Goal: Task Accomplishment & Management: Complete application form

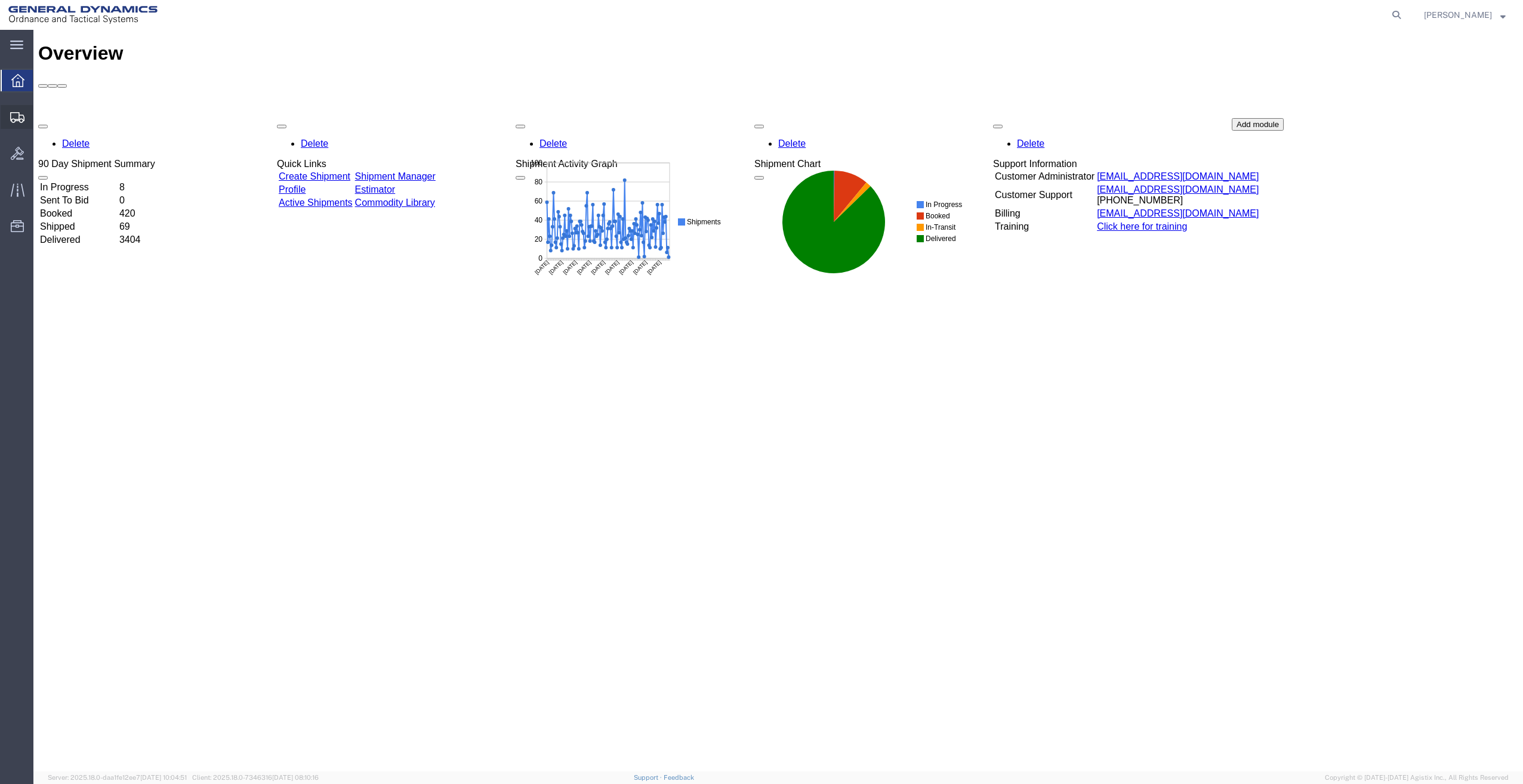
click at [0, 0] on span "Create Shipment" at bounding box center [0, 0] width 0 height 0
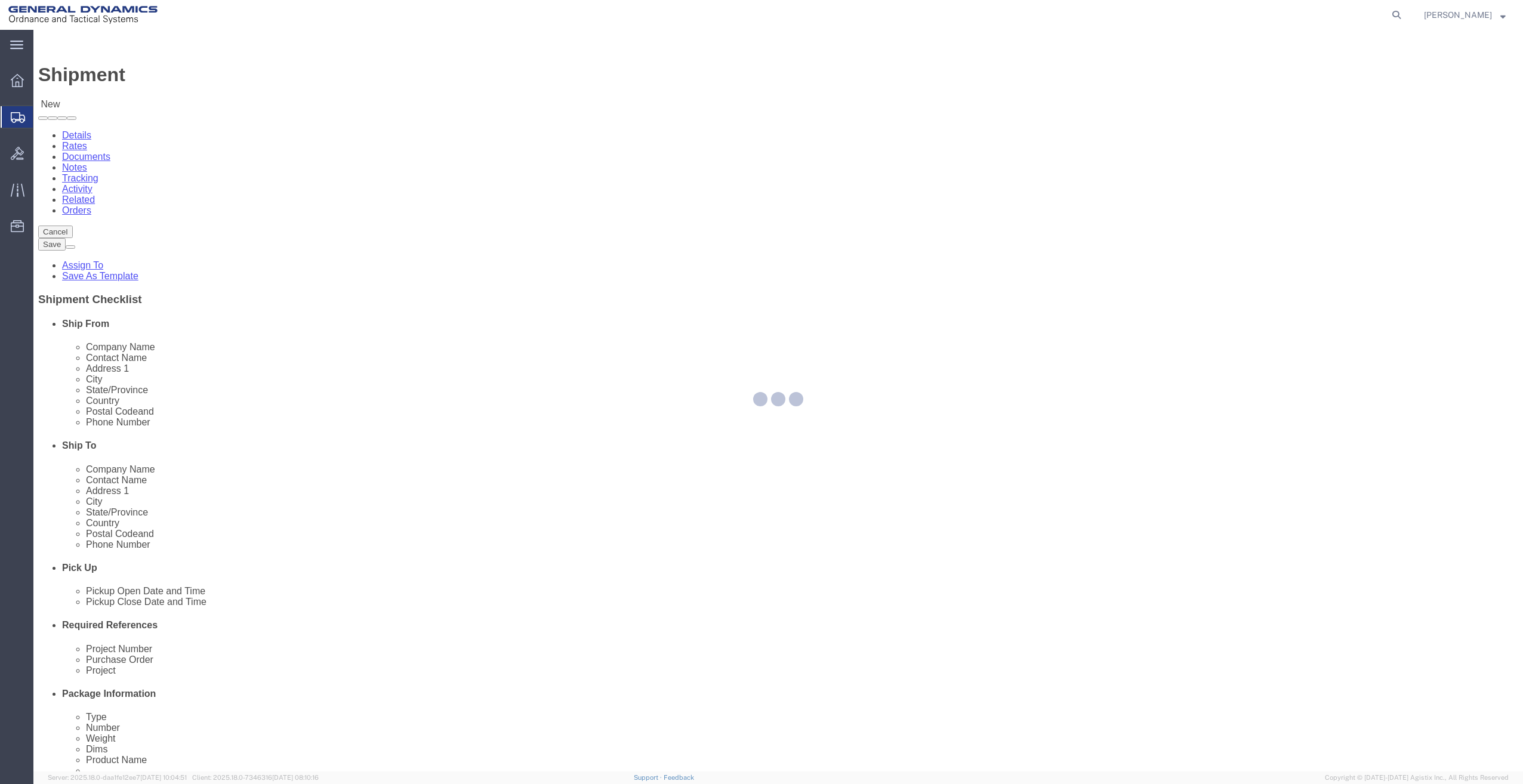
select select
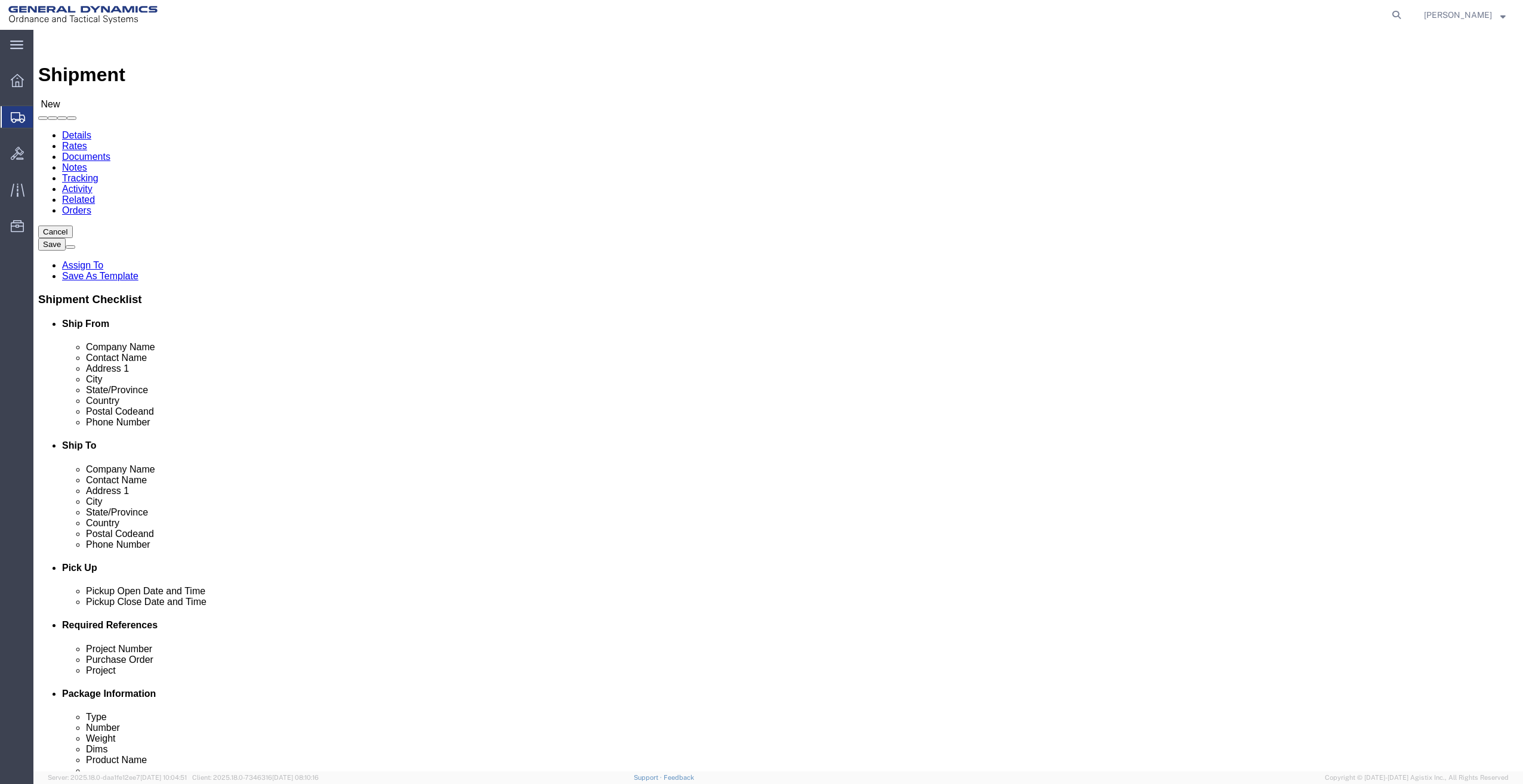
click input "text"
type input "c"
type input "[PERSON_NAME]"
select select "MYPROFILE"
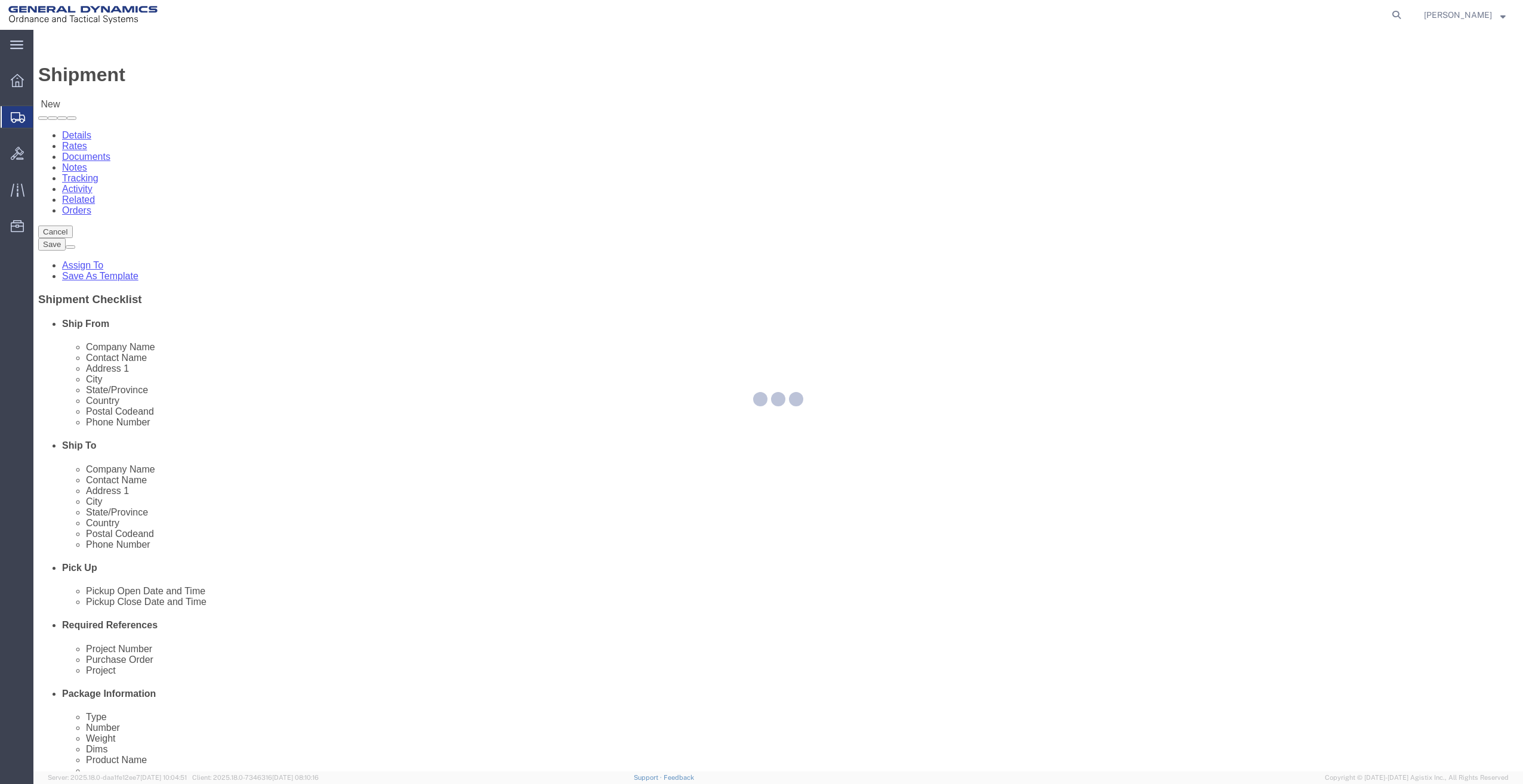
select select "[GEOGRAPHIC_DATA]"
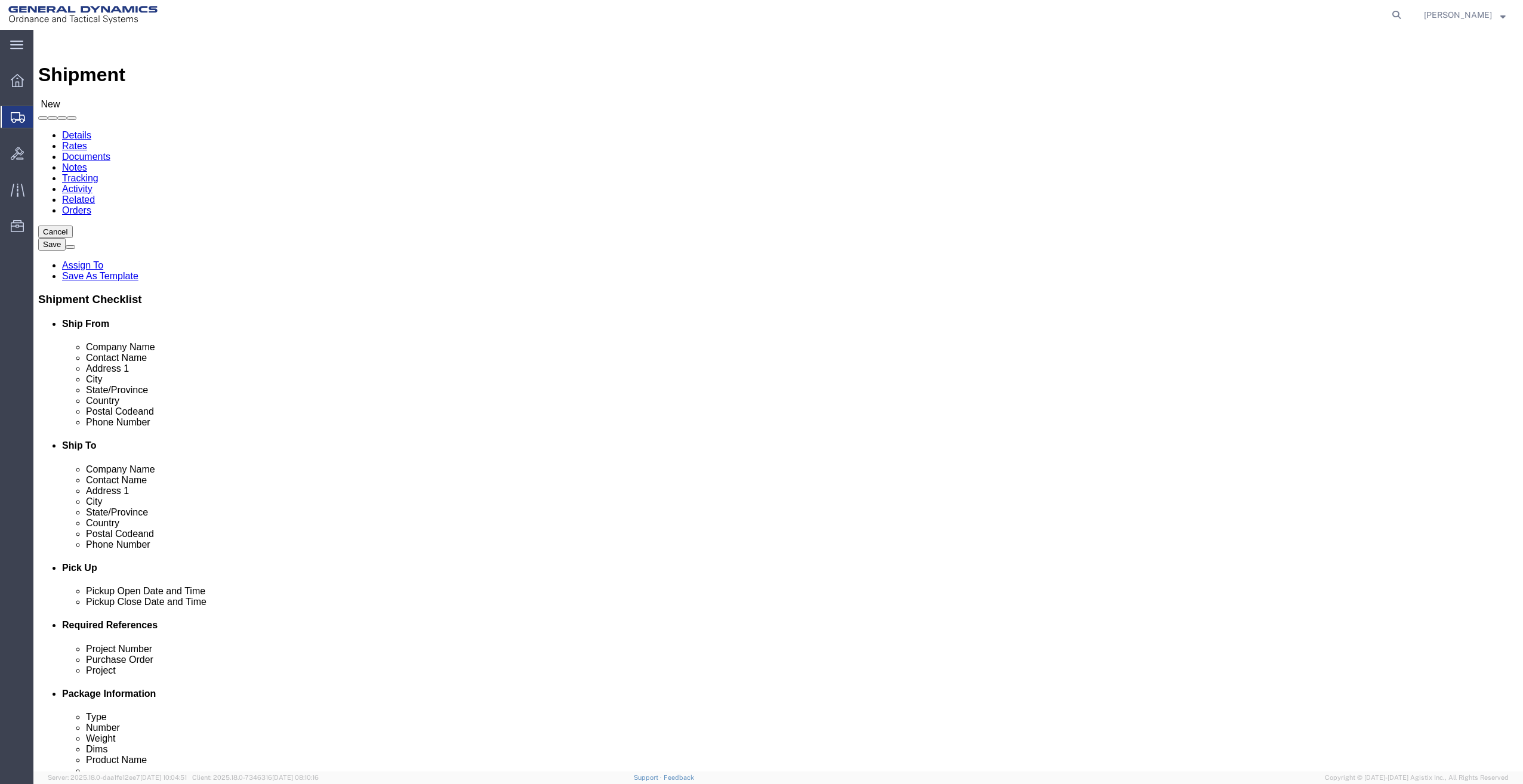
drag, startPoint x: 317, startPoint y: 250, endPoint x: 169, endPoint y: 259, distance: 148.3
click div "Location My Profile Location My Profile Location GD-OTS [GEOGRAPHIC_DATA] (Comm…"
type input "[PERSON_NAME]"
type input "19850 IH 635"
type input "Mesquite"
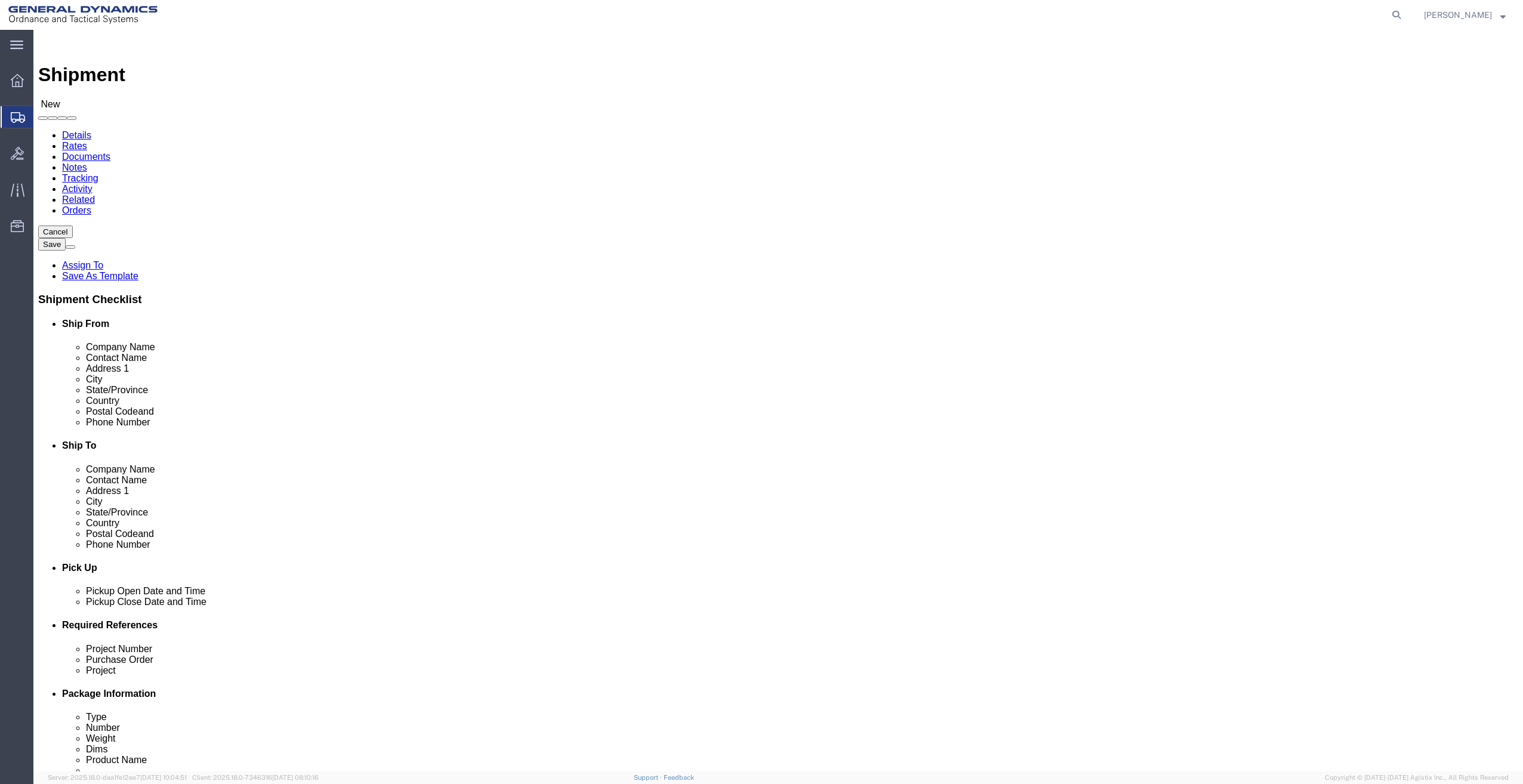
type input "75149"
click input "text"
type input "50SOM"
click input "text"
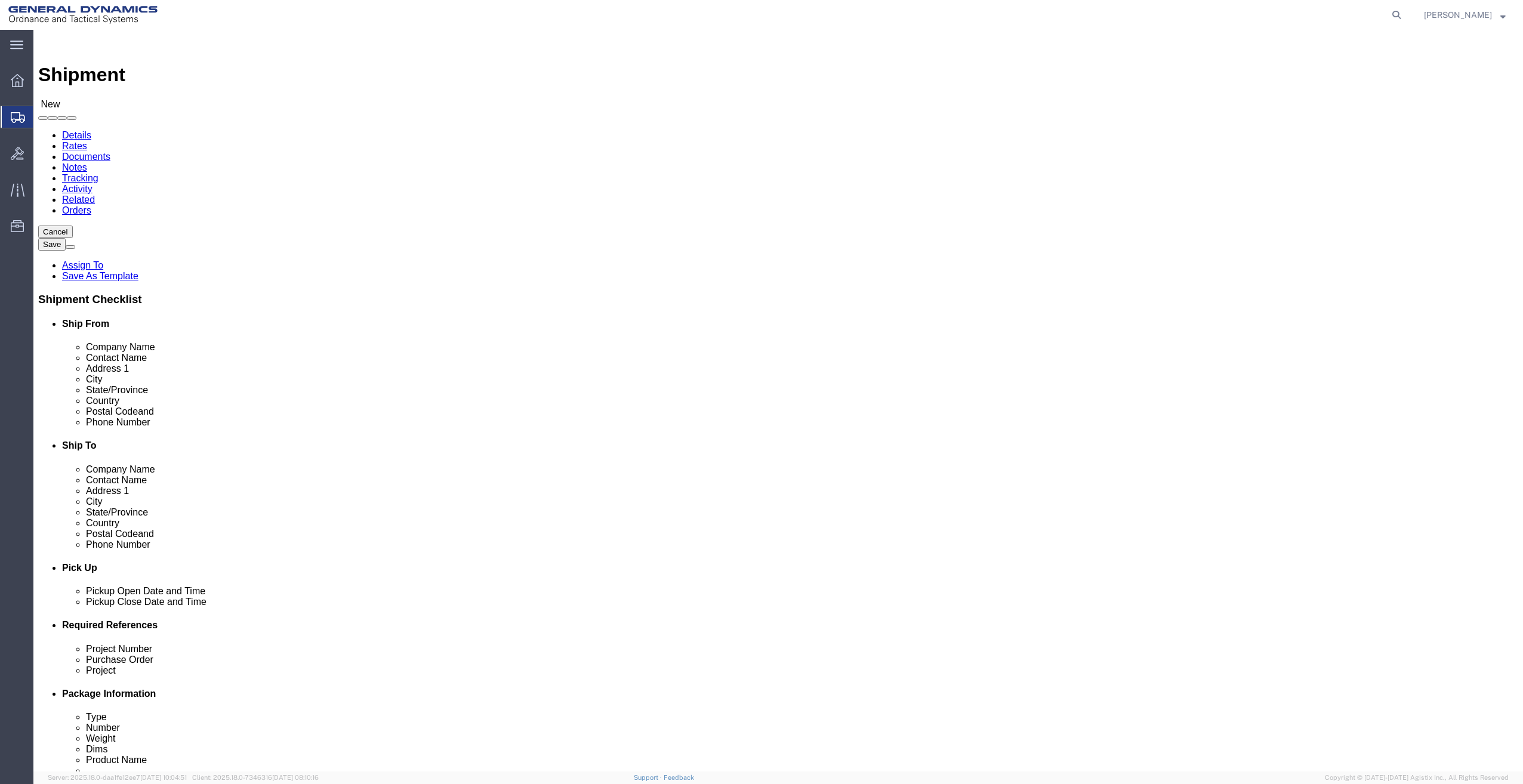
type input "[PHONE_NUMBER]"
click input "text"
drag, startPoint x: 338, startPoint y: 429, endPoint x: 190, endPoint y: 428, distance: 148.0
click div "Email [PERSON_NAME].@[DOMAIN_NAME]"
paste input "[PERSON_NAME].[PERSON_NAME]"
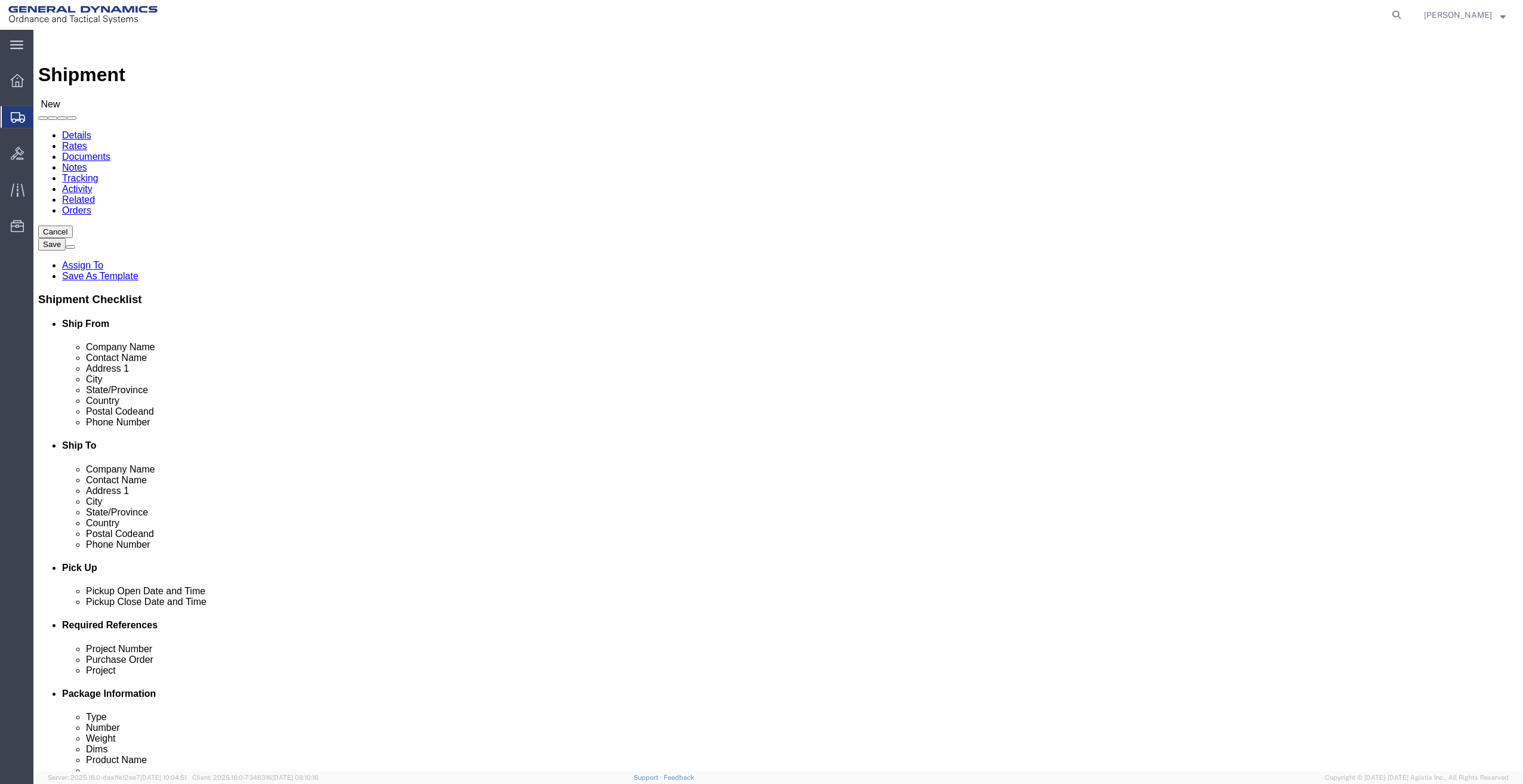
click input "[PERSON_NAME][EMAIL_ADDRESS][PERSON_NAME][DOMAIN_NAME]"
type input "[PERSON_NAME][EMAIL_ADDRESS][PERSON_NAME][DOMAIN_NAME]"
click span
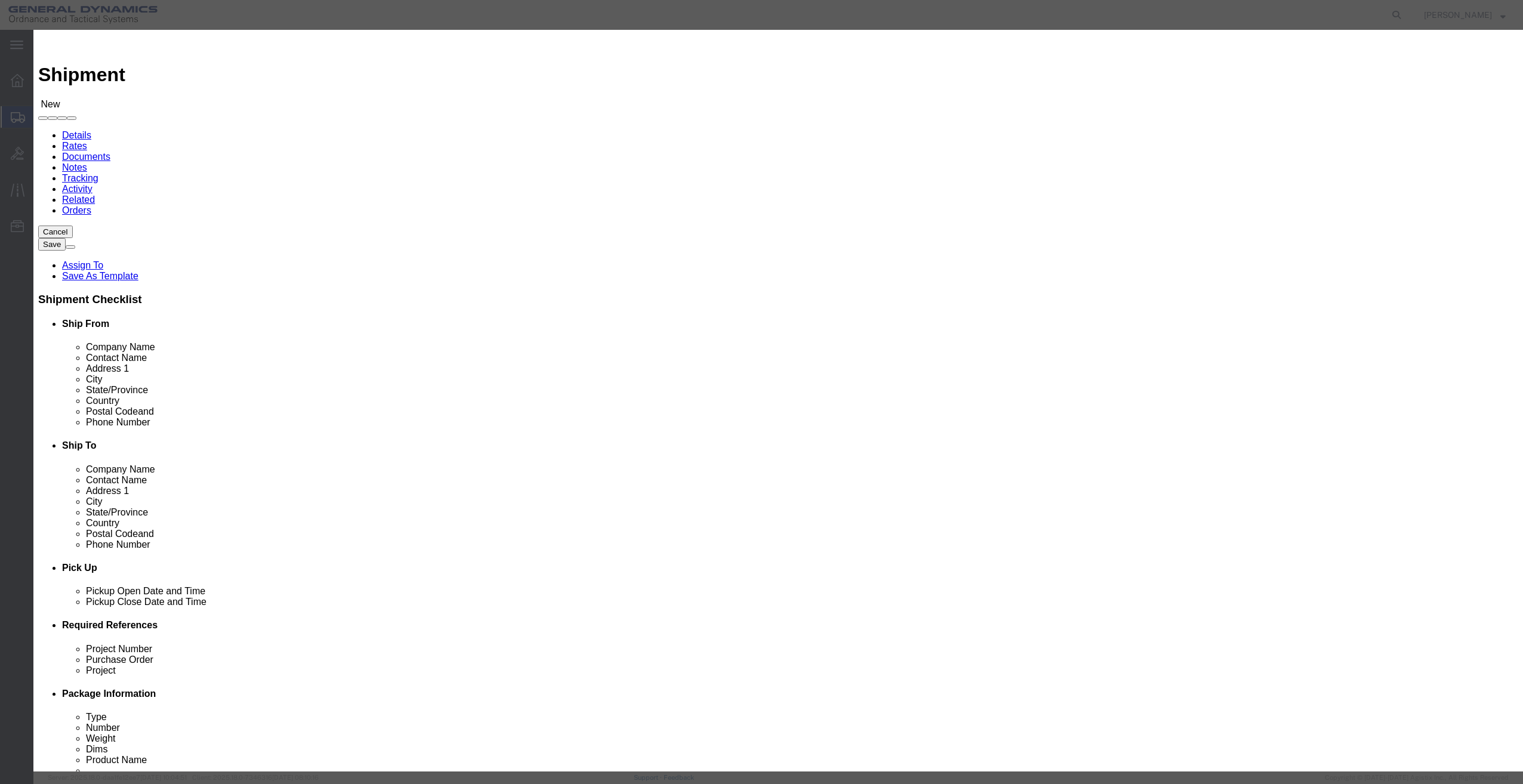
click input "checkbox"
checkbox input "true"
click button "Save"
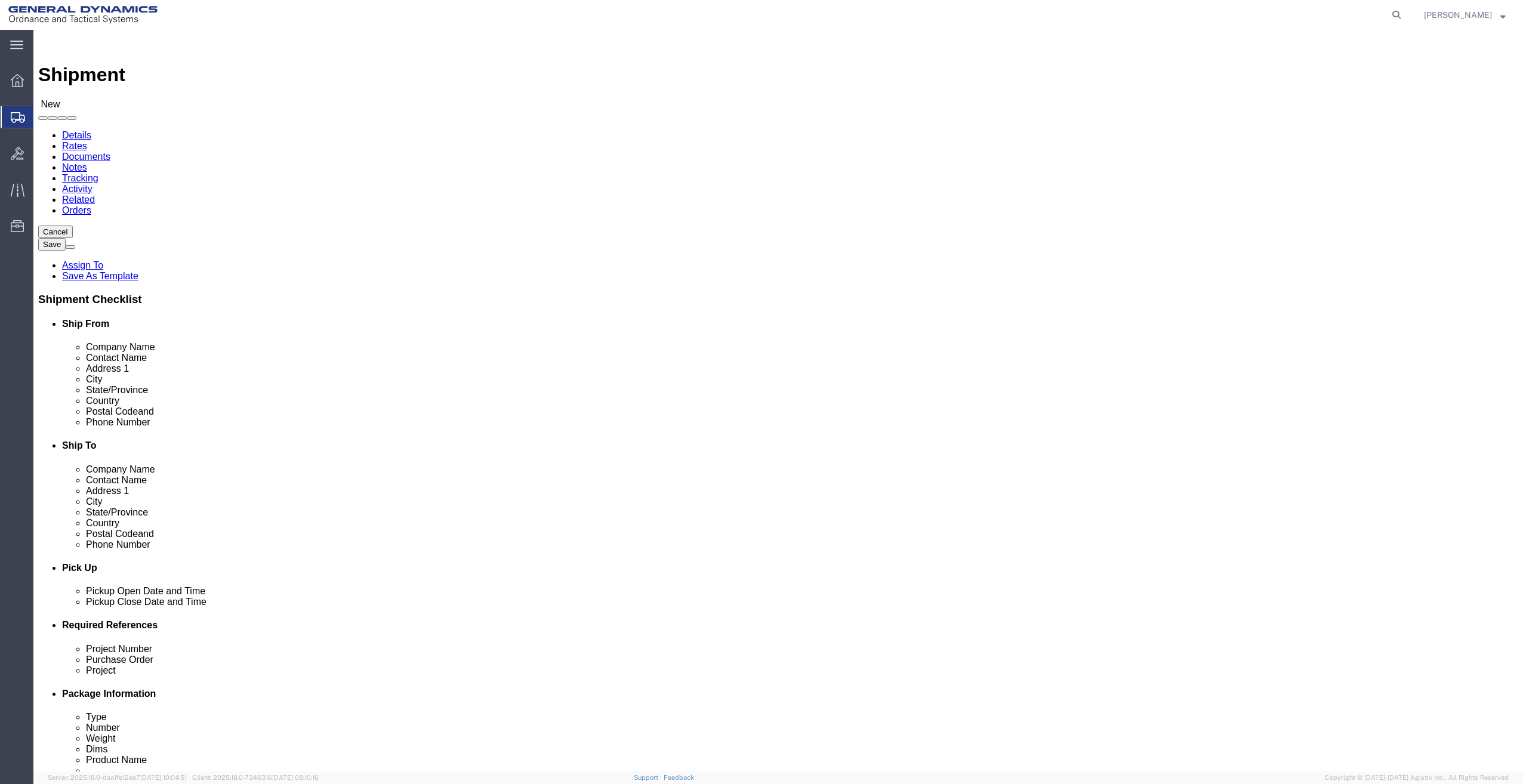
paste input "[EMAIL_ADDRESS][PERSON_NAME][DOMAIN_NAME]"
type input "[EMAIL_ADDRESS][PERSON_NAME][DOMAIN_NAME]"
paste input "[PHONE_NUMBER]"
type input "[PHONE_NUMBER]"
click input "text"
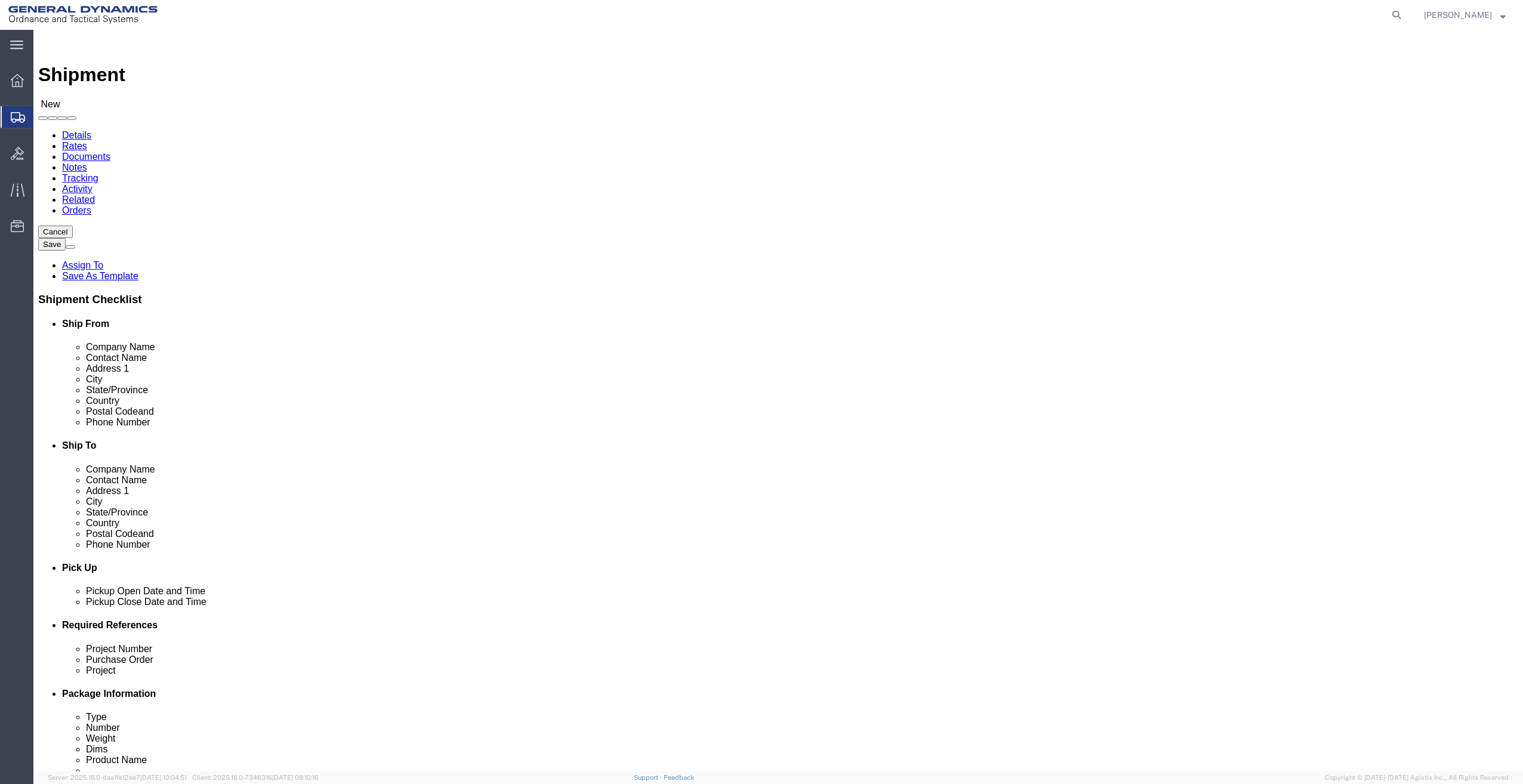
type input "[PERSON_NAME] [PERSON_NAME]"
click input "text"
paste input "[STREET_ADDRESS]"
type input "[STREET_ADDRESS]"
paste input "Hampton"
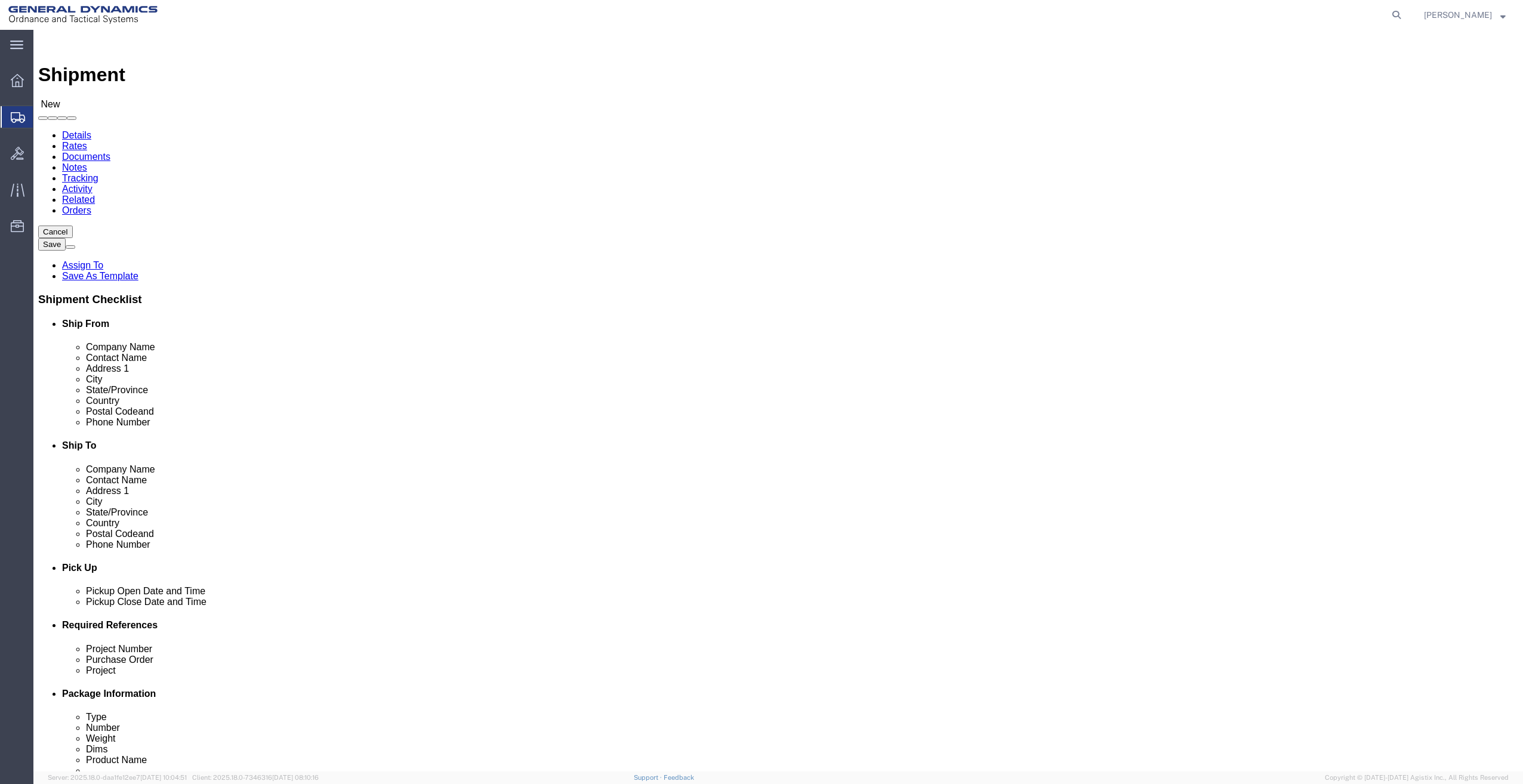
type input "Hampton"
click p "- General Dynamics - OTS - ([PERSON_NAME]) [STREET_ADDRESS]"
select select "AR"
type input "[GEOGRAPHIC_DATA]"
drag, startPoint x: 909, startPoint y: 245, endPoint x: 843, endPoint y: 244, distance: 66.0
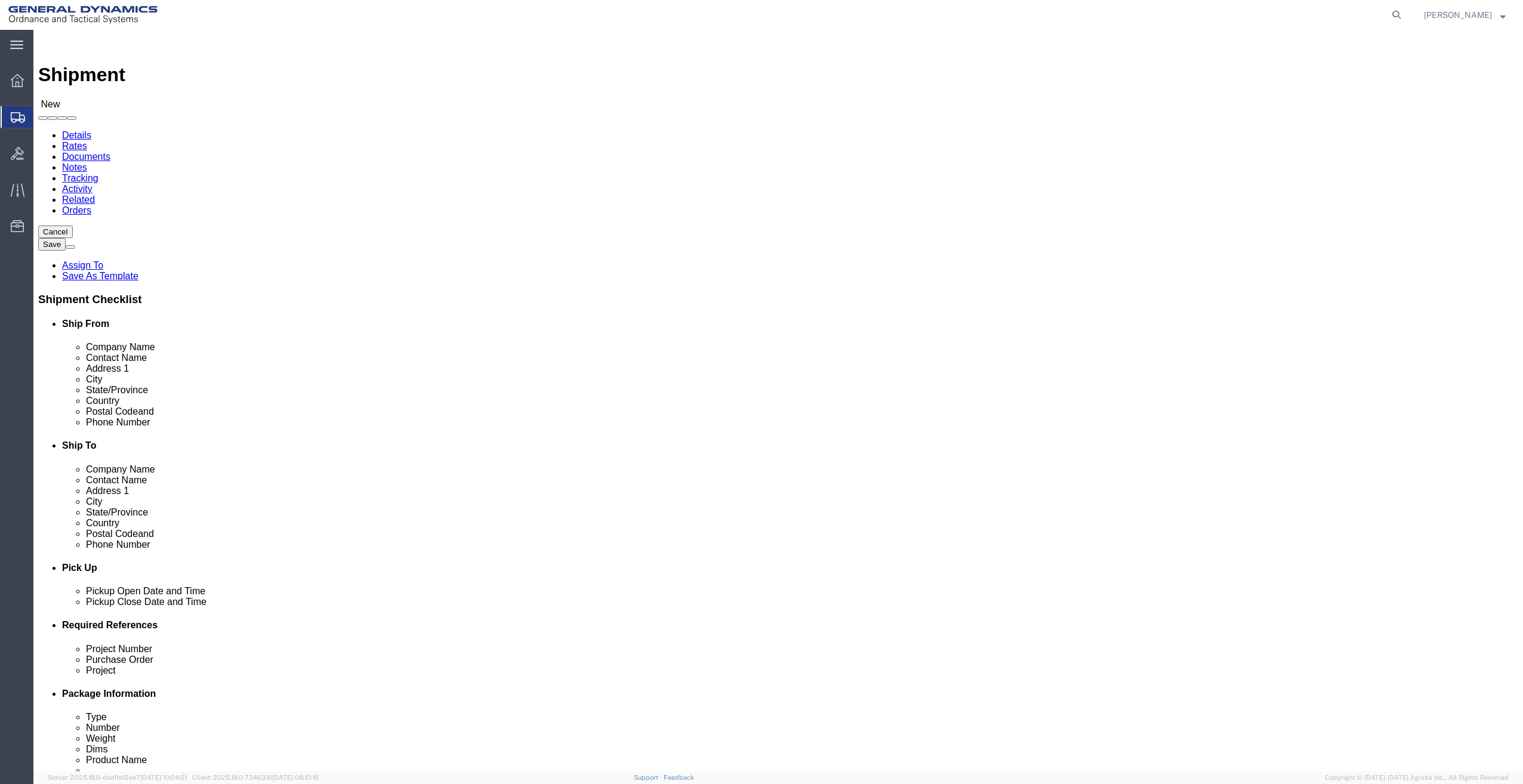
click div "[PERSON_NAME] [PERSON_NAME] [PERSON_NAME]"
drag, startPoint x: 981, startPoint y: 430, endPoint x: 845, endPoint y: 428, distance: 136.0
click div "[EMAIL_ADDRESS][PERSON_NAME][DOMAIN_NAME]"
paste input "jackiejr.b"
type input "[EMAIL_ADDRESS][PERSON_NAME][DOMAIN_NAME]"
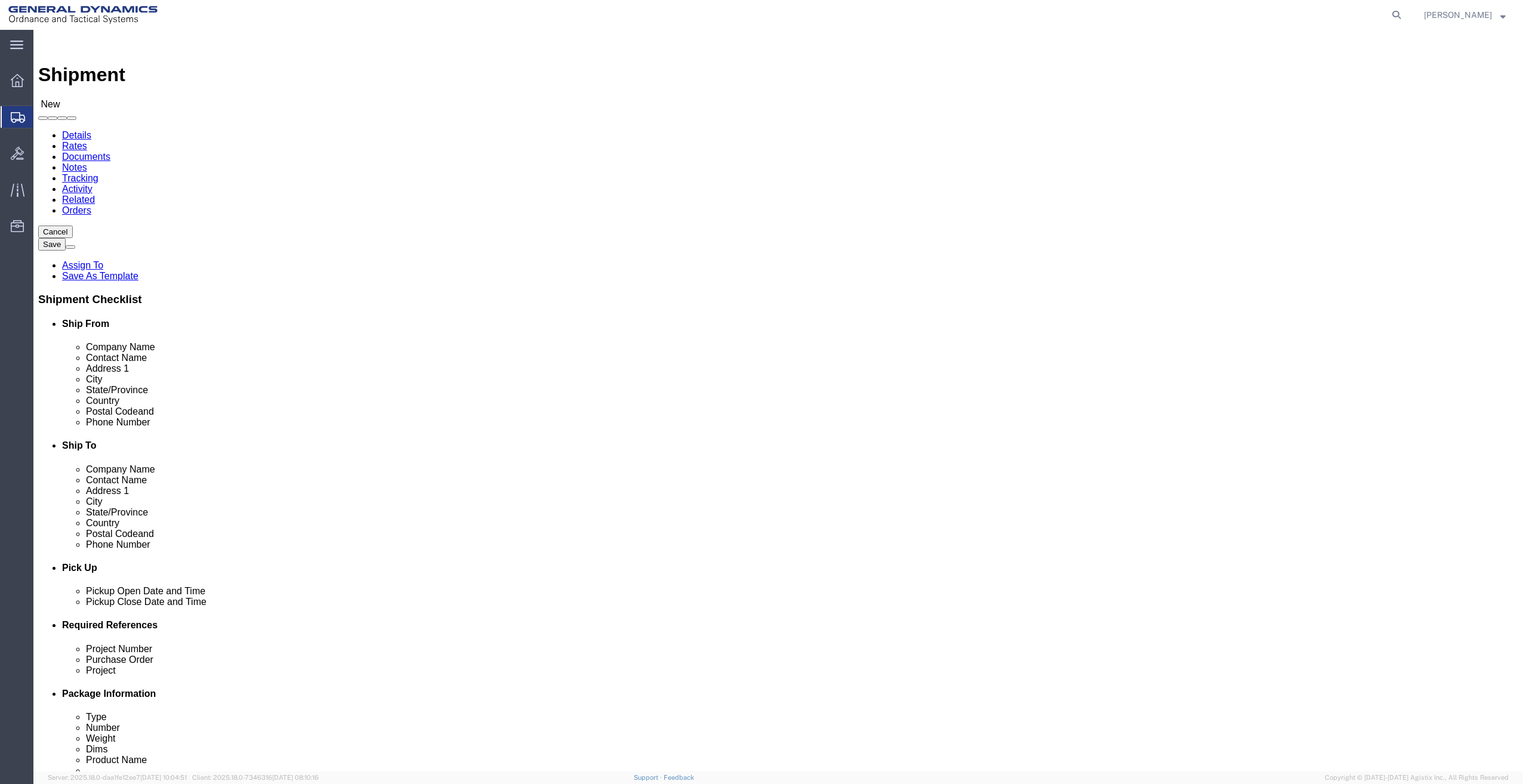
drag, startPoint x: 913, startPoint y: 246, endPoint x: 829, endPoint y: 253, distance: 84.3
click div "Contact Name [PERSON_NAME] [PERSON_NAME] [PERSON_NAME]"
paste input "[PERSON_NAME], [PERSON_NAME]"
type input "[PERSON_NAME], [PERSON_NAME]"
drag, startPoint x: 924, startPoint y: 407, endPoint x: 830, endPoint y: 403, distance: 94.1
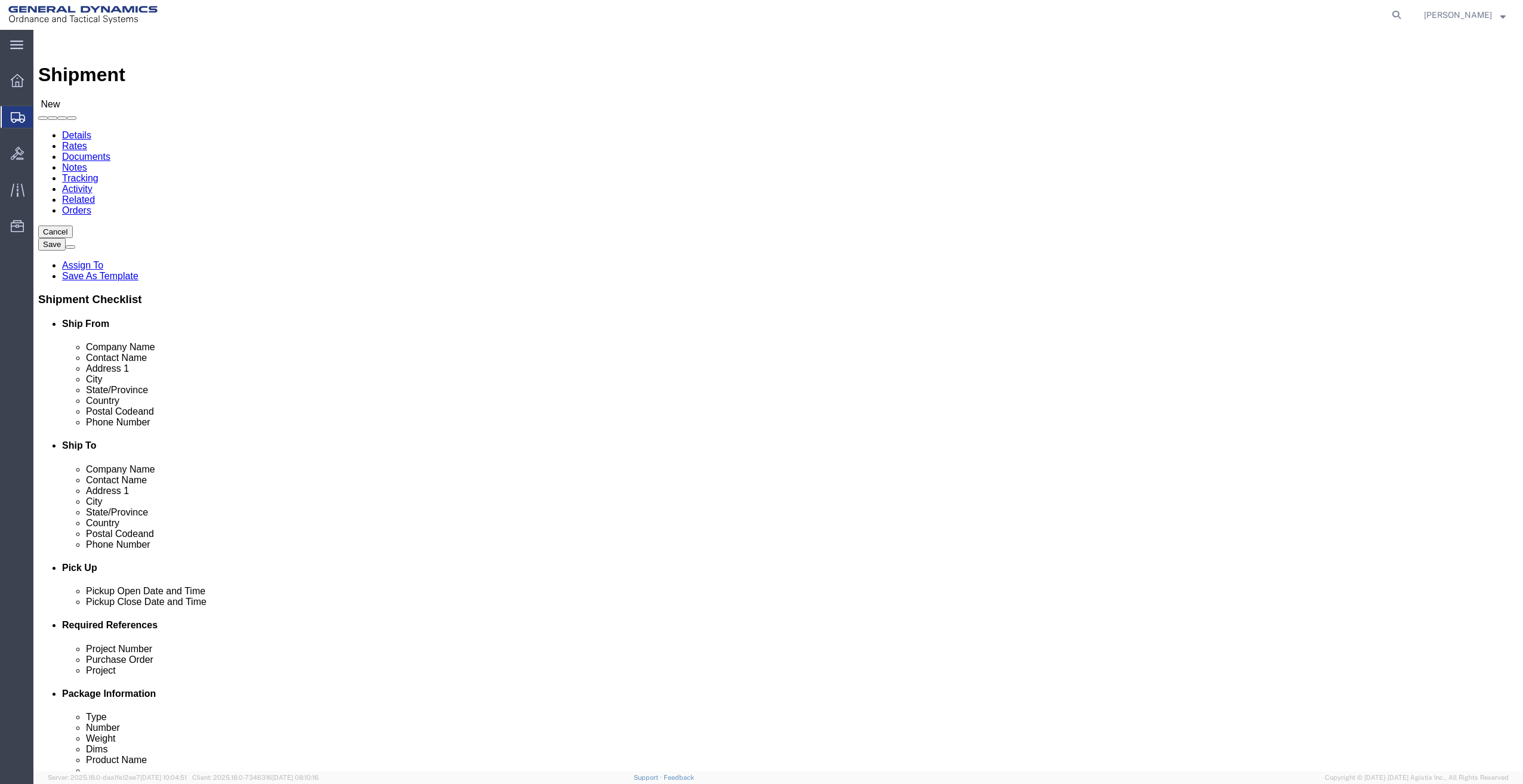
click div "Phone Number [PHONE_NUMBER]"
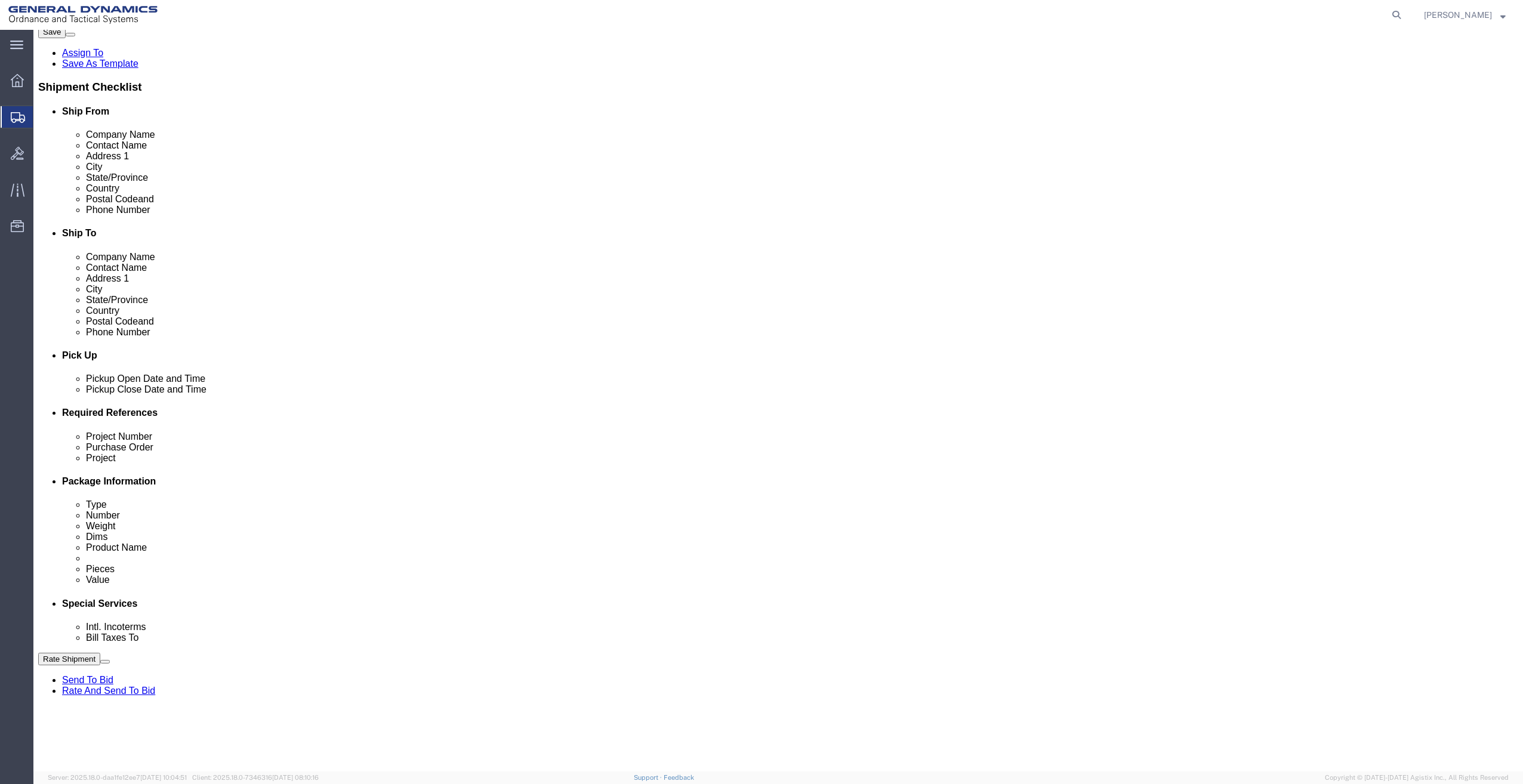
scroll to position [238, 0]
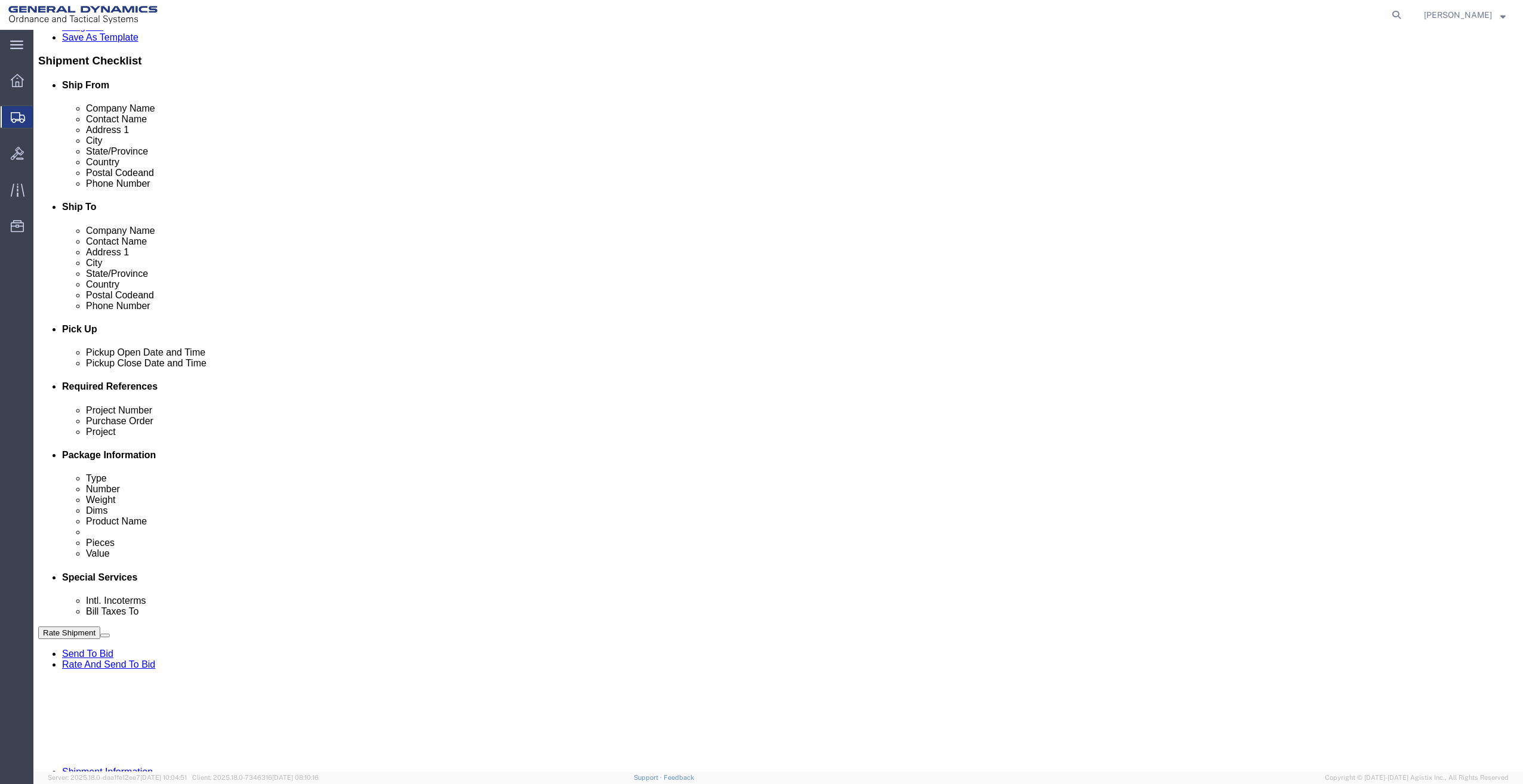
type input "[PHONE_NUMBER]"
click input "text"
type input "na"
click div "na"
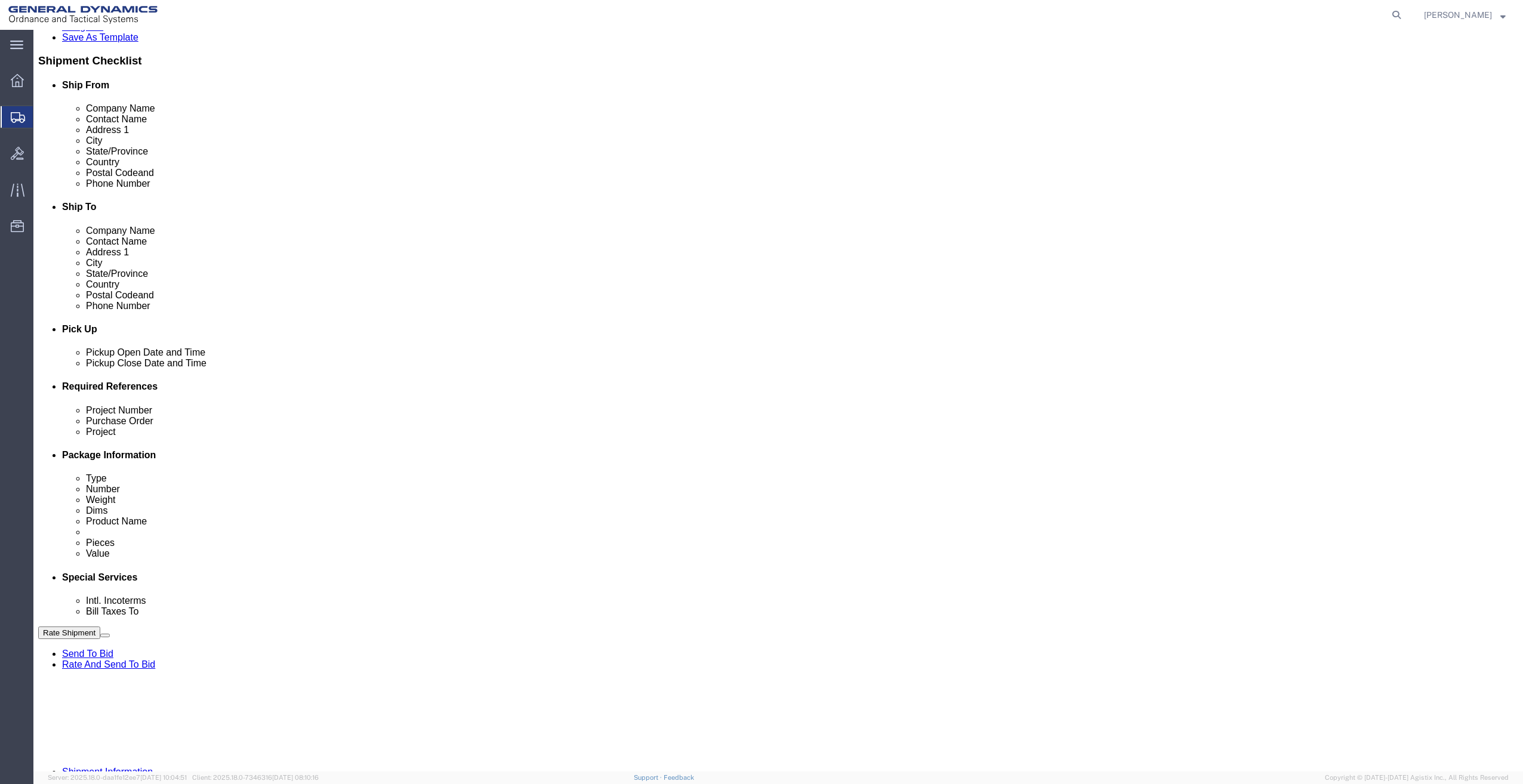
scroll to position [283, 0]
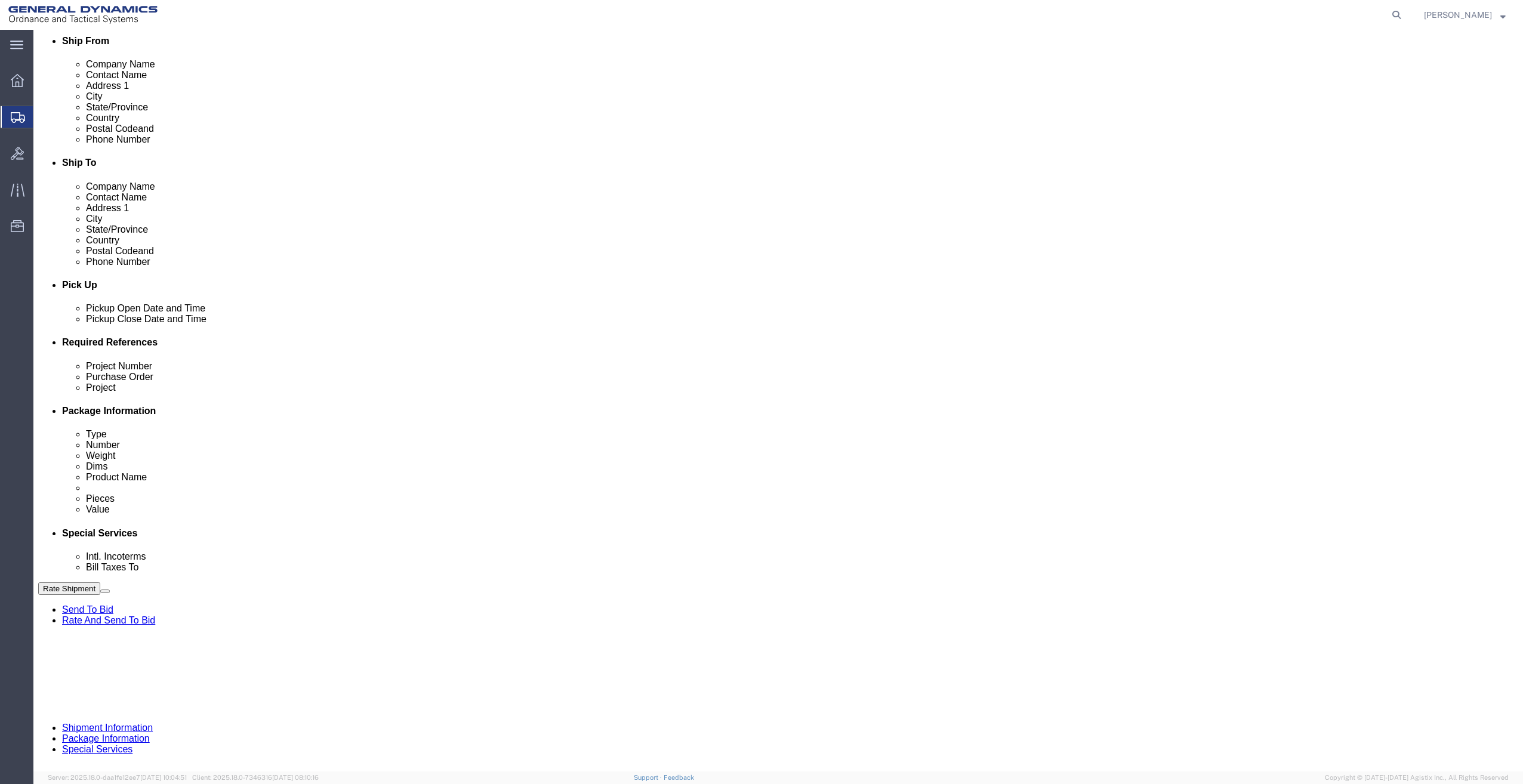
click div "[DATE] 5:00 PM"
click input "5:00 PM"
type input "8:00 AM"
click button "Apply"
click div "[DATE] 9:00 AM"
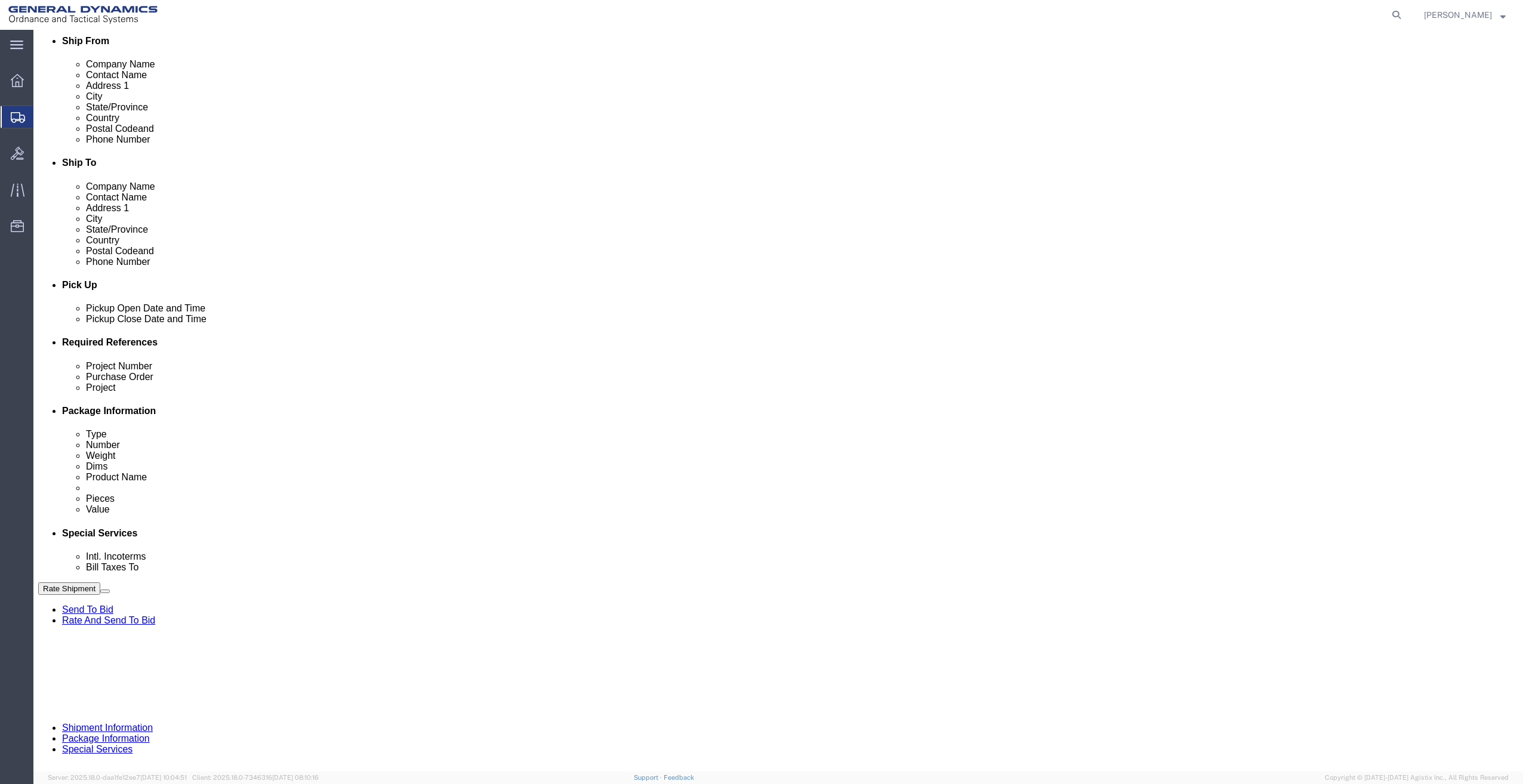
type input "1:00 PM"
click button "Apply"
click button "Continue"
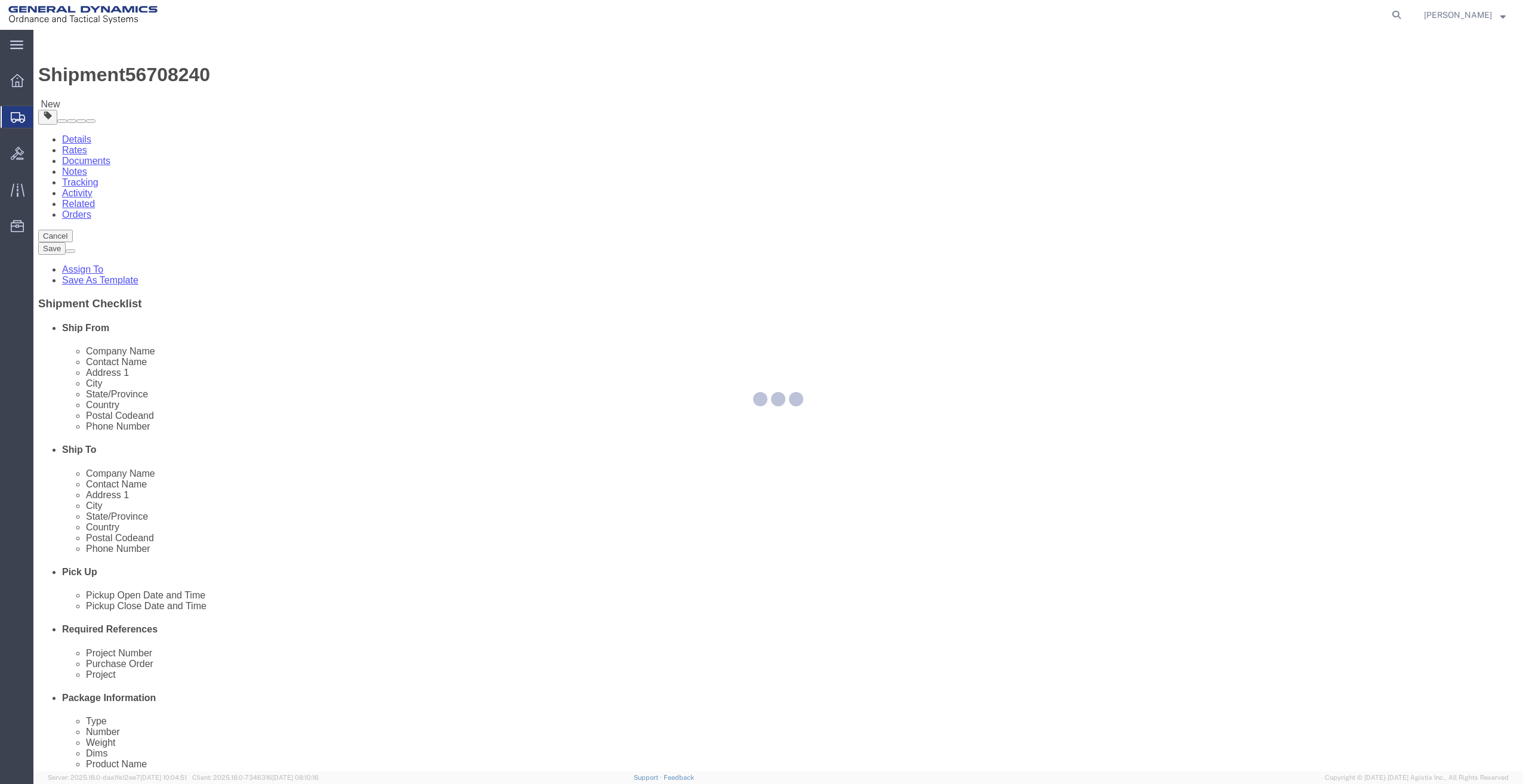
select select "CBOX"
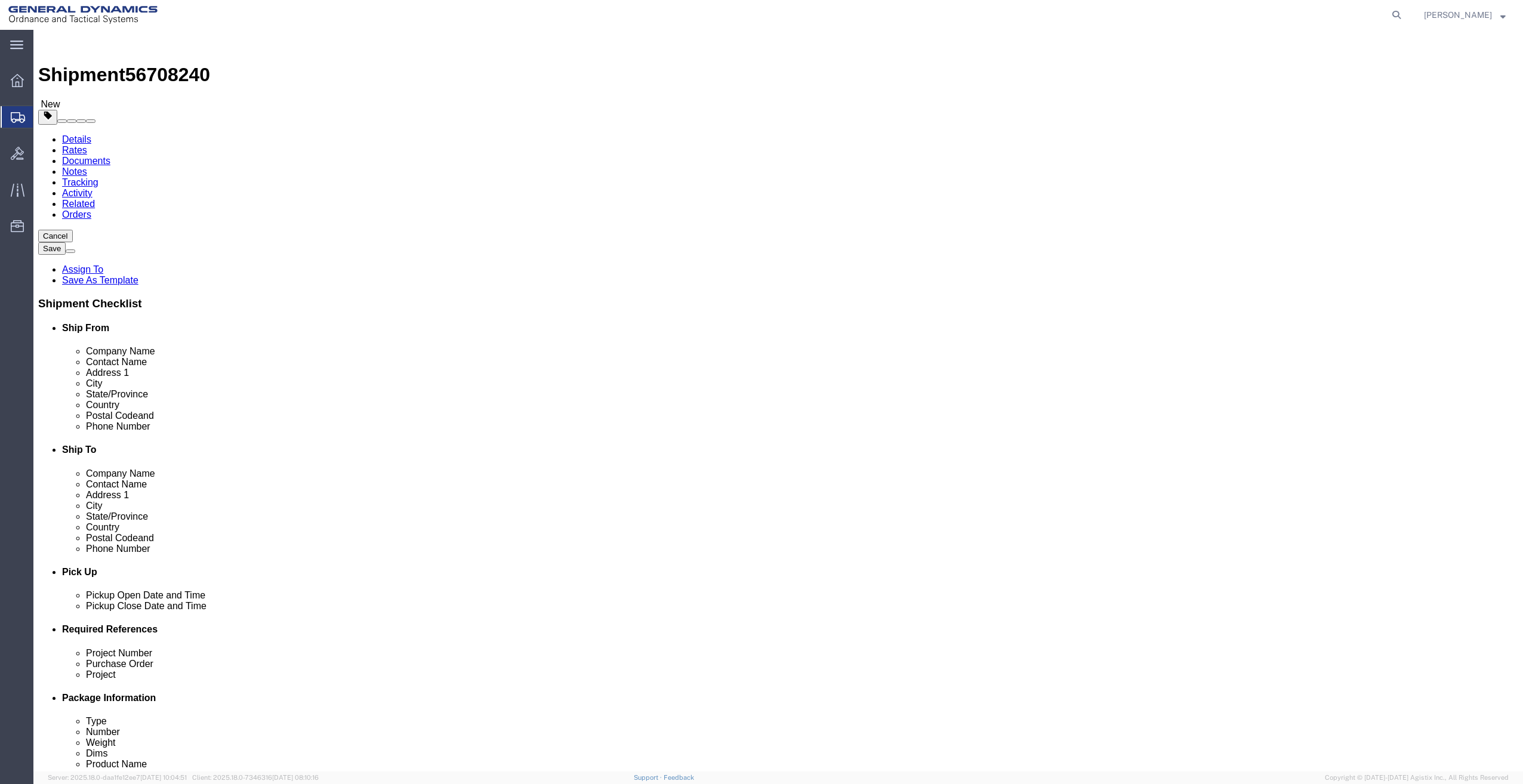
click input "text"
type input "9"
drag, startPoint x: 259, startPoint y: 279, endPoint x: 207, endPoint y: 295, distance: 54.4
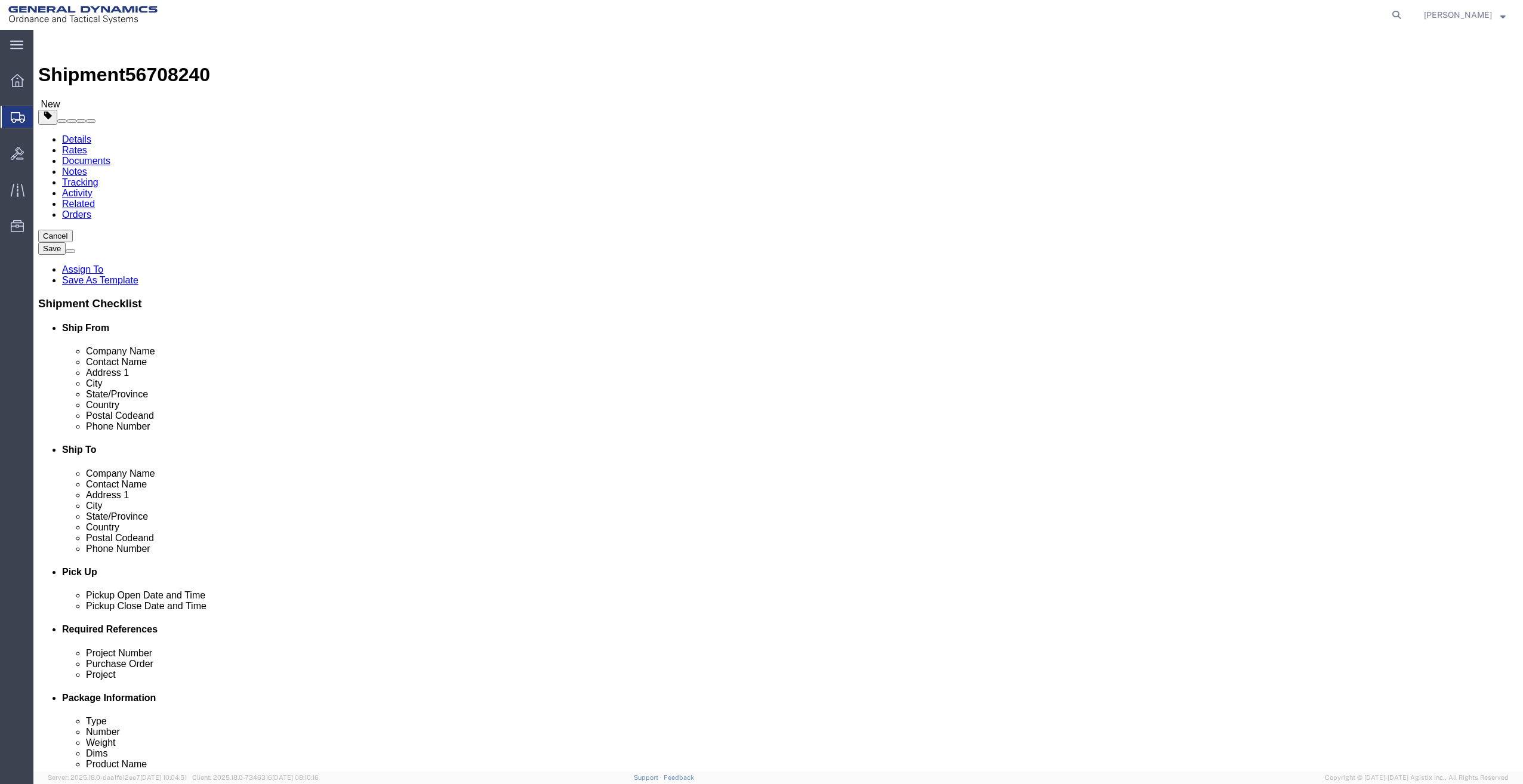
click div "Package Type Select Bale(s) Basket(s) Bolt(s) Bottle(s) Buckets Bulk Bundle(s) …"
type input "20"
click link "Add Content"
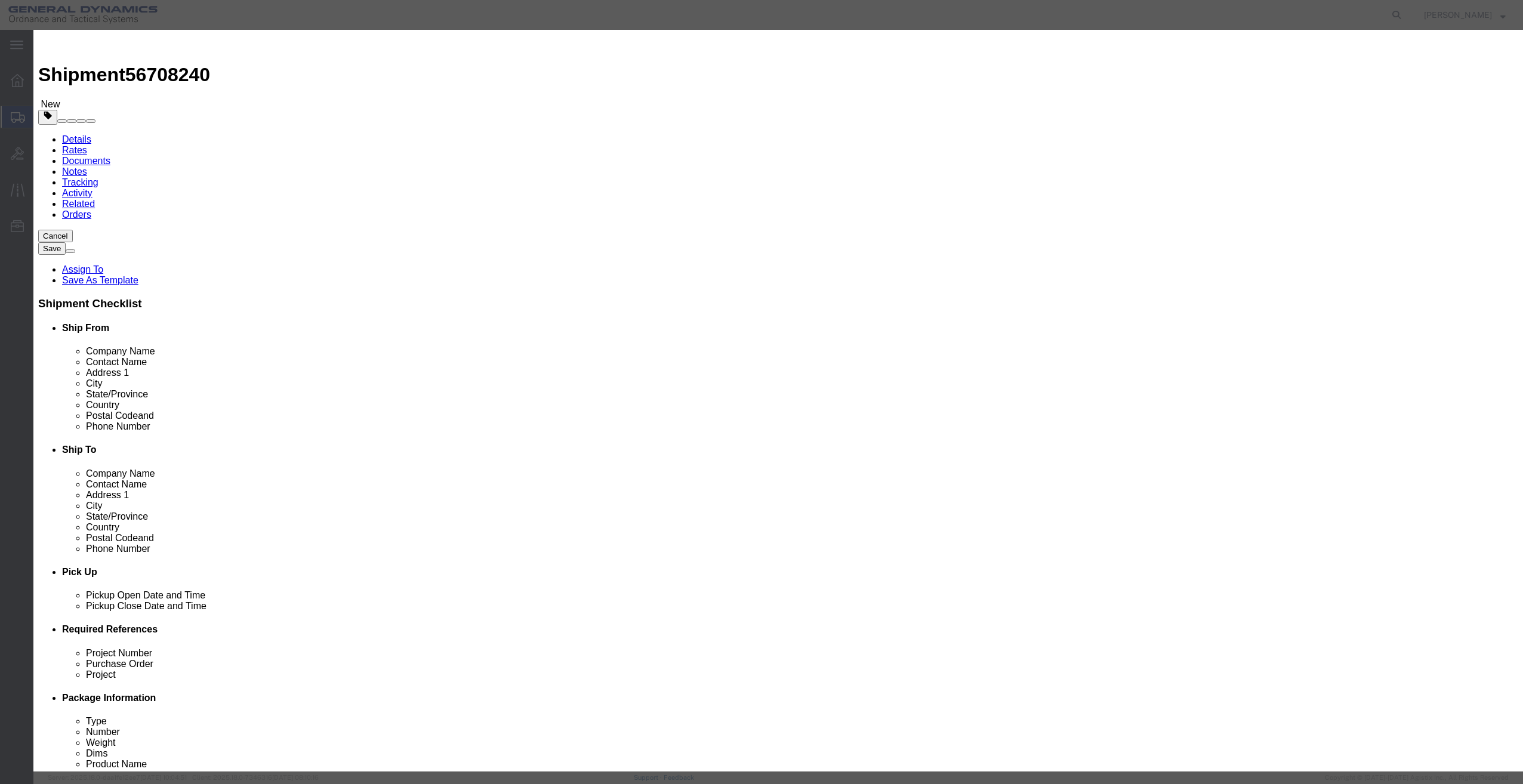
click input "text"
type input "Sampel"
drag, startPoint x: 561, startPoint y: 112, endPoint x: 539, endPoint y: 118, distance: 22.8
click input "0"
type input "01"
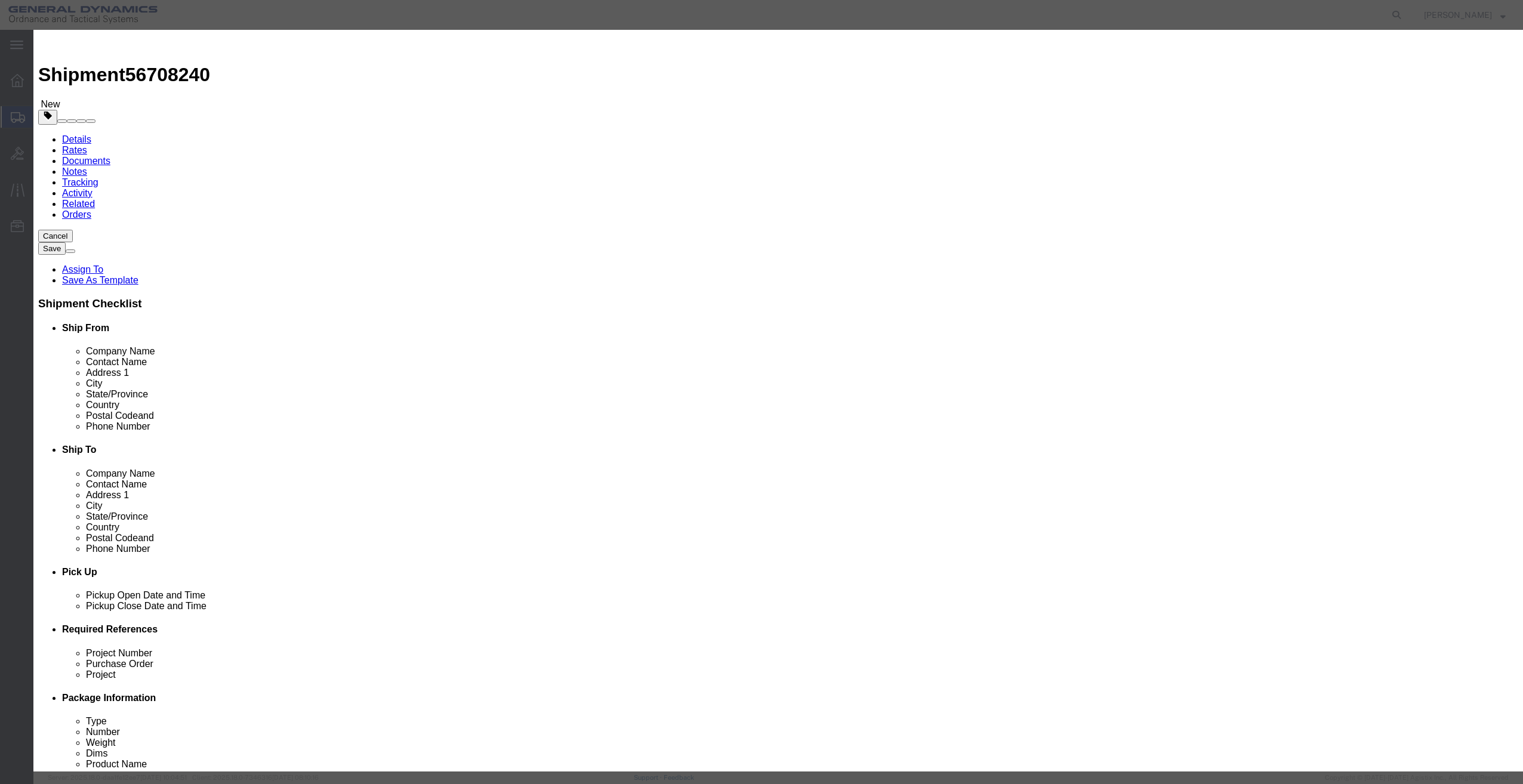
click input "text"
type input "2500"
click select "Select 50 55 60 65 70 85 92.5 100 125 175 250 300 400"
select select "50"
click select "Select 50 55 60 65 70 85 92.5 100 125 175 250 300 400"
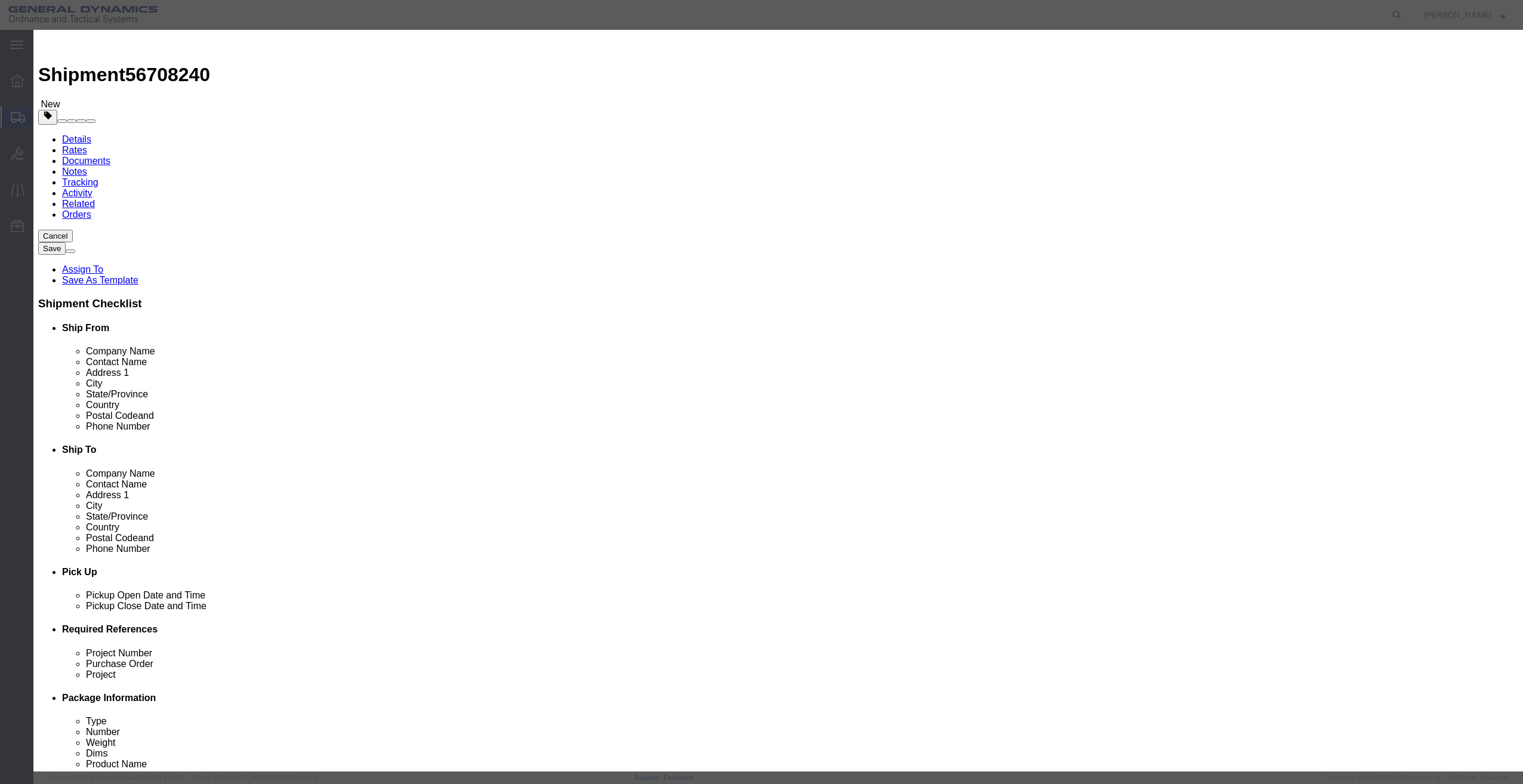
click button "Save & Close"
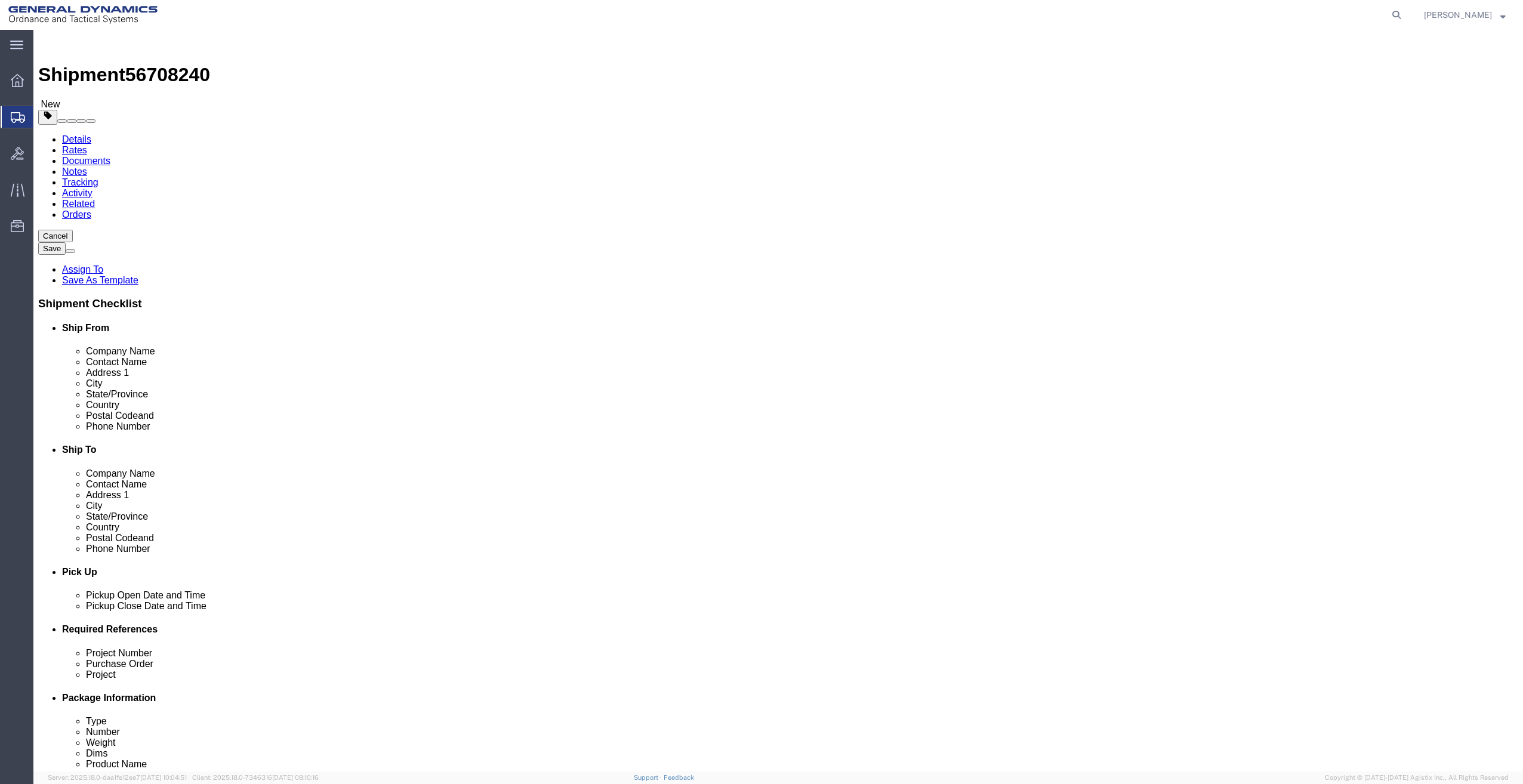
click button "Continue"
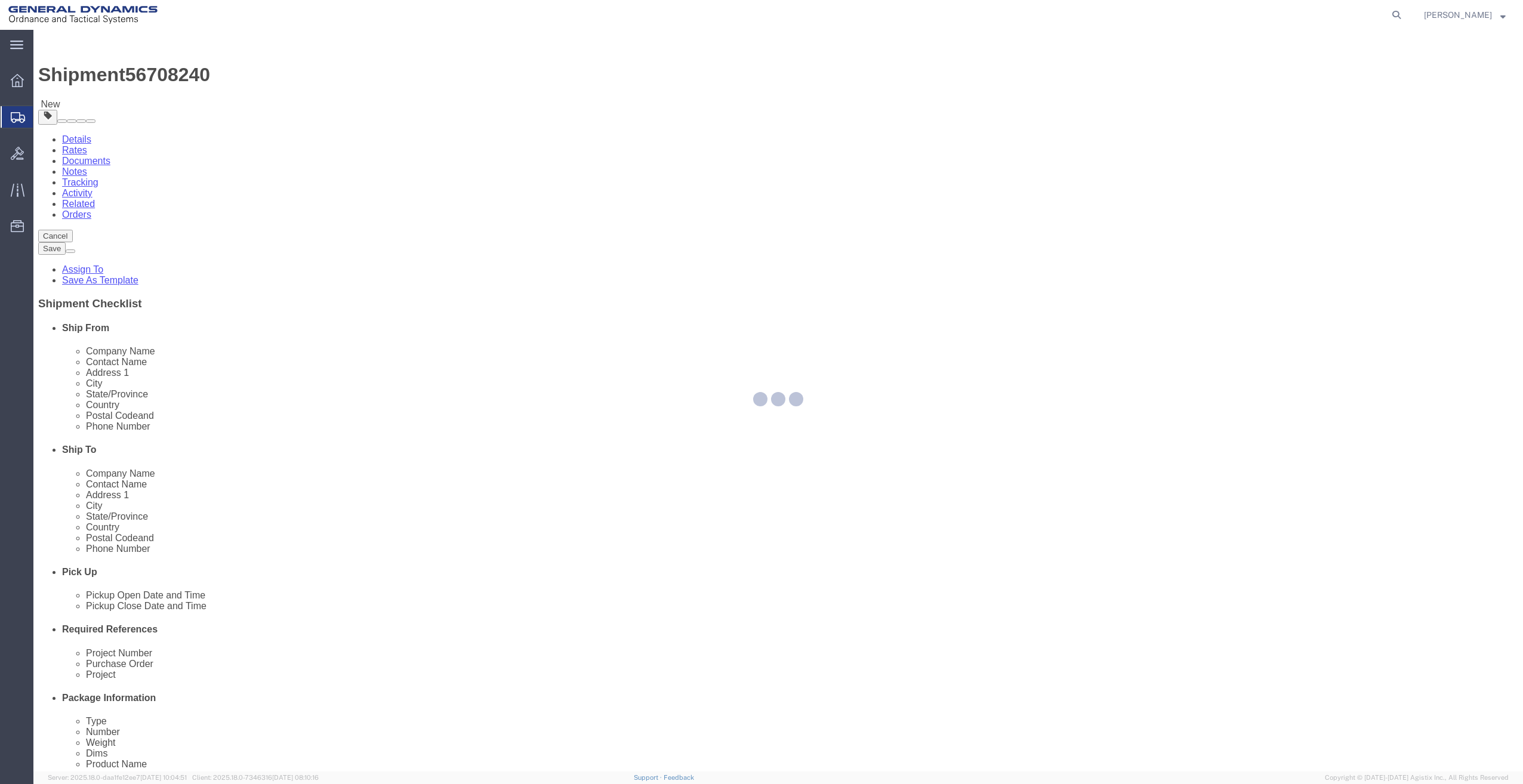
select select
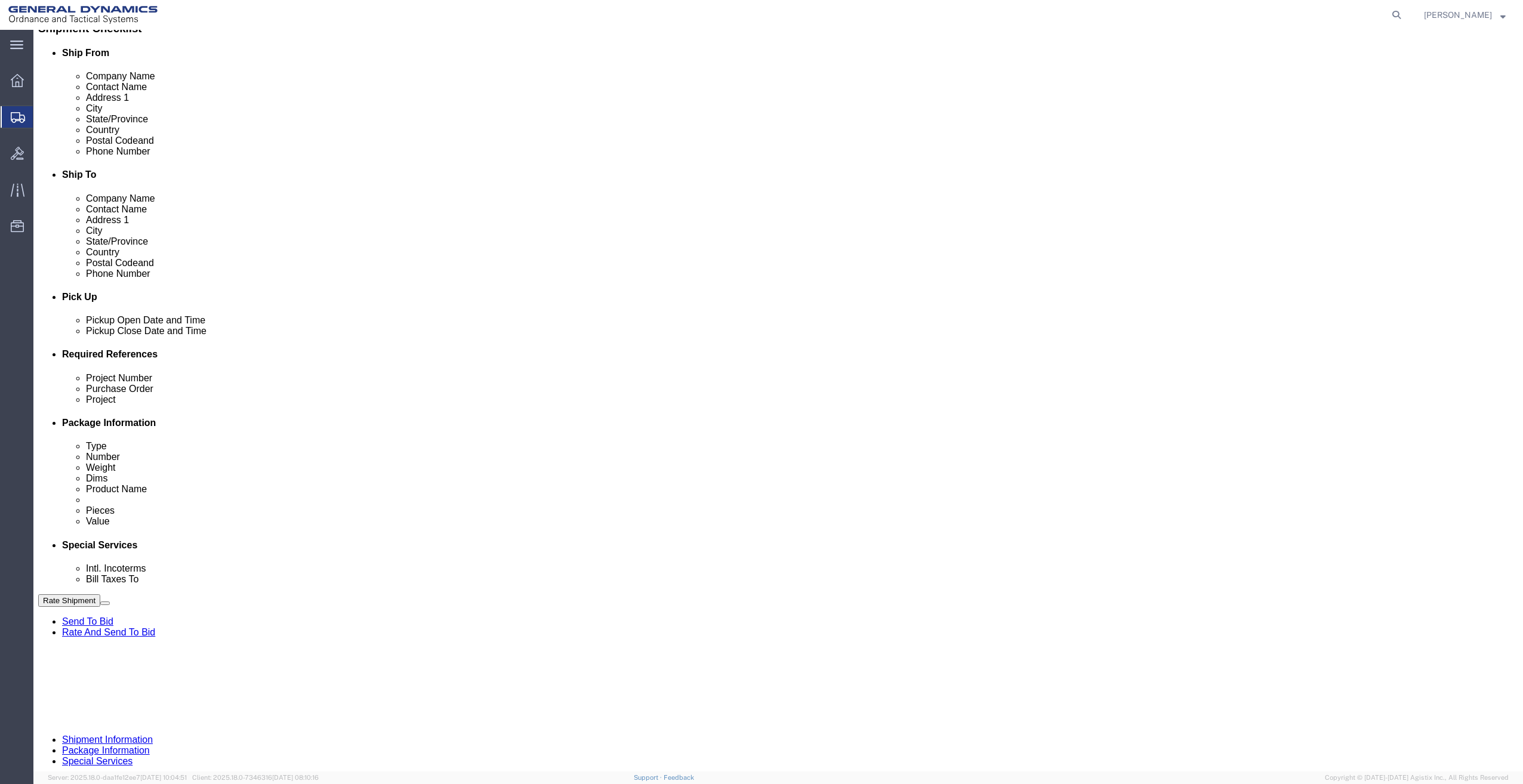
scroll to position [298, 0]
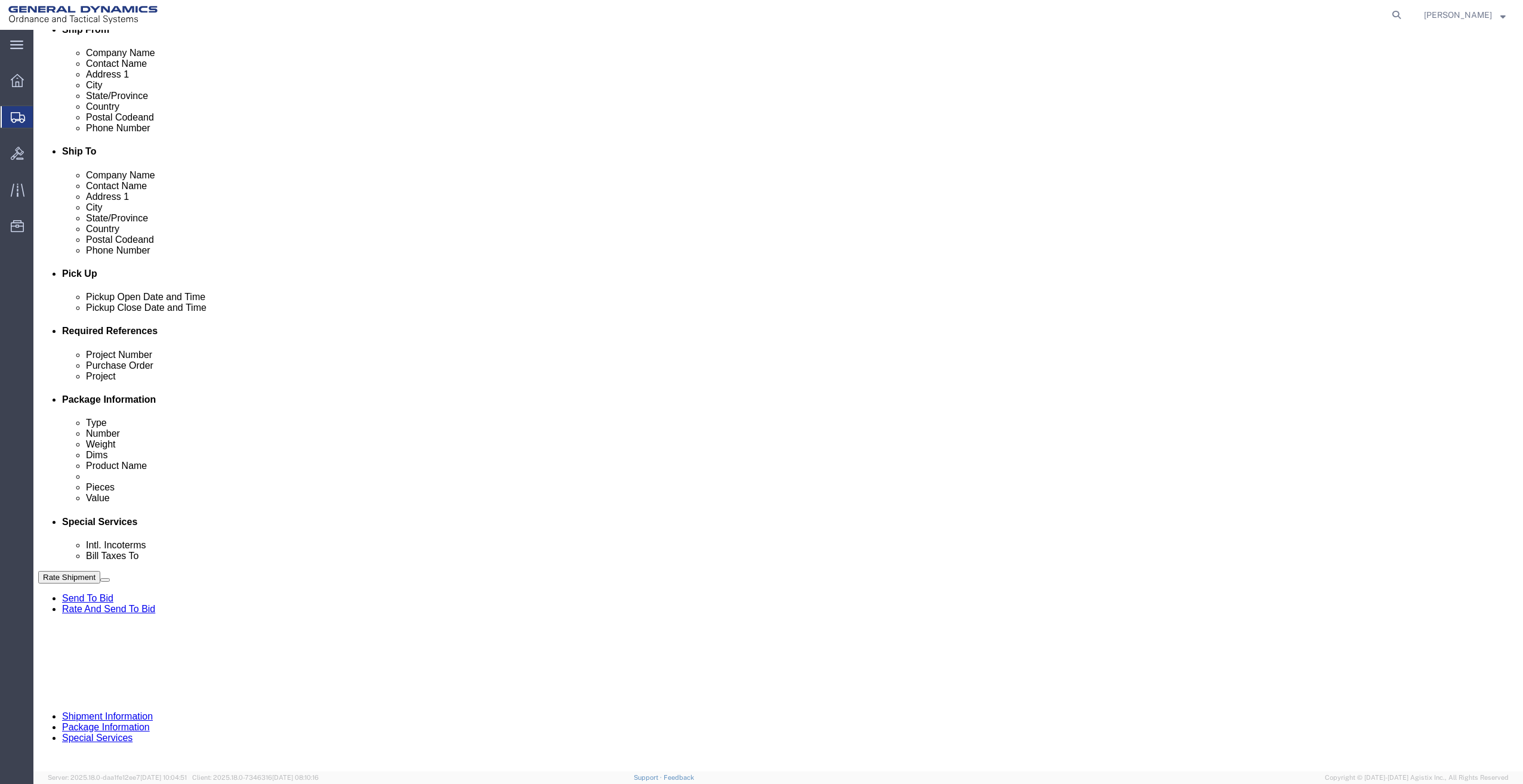
click select "Select Buyer Cost Center Department Operations Number Order Number Sales Person"
select select "DEPARTMENT"
click select "Select Buyer Cost Center Department Operations Number Order Number Sales Person"
click select "Select [GEOGRAPHIC_DATA] [GEOGRAPHIC_DATA] [GEOGRAPHIC_DATA] [GEOGRAPHIC_DATA] …"
select select "1923981"
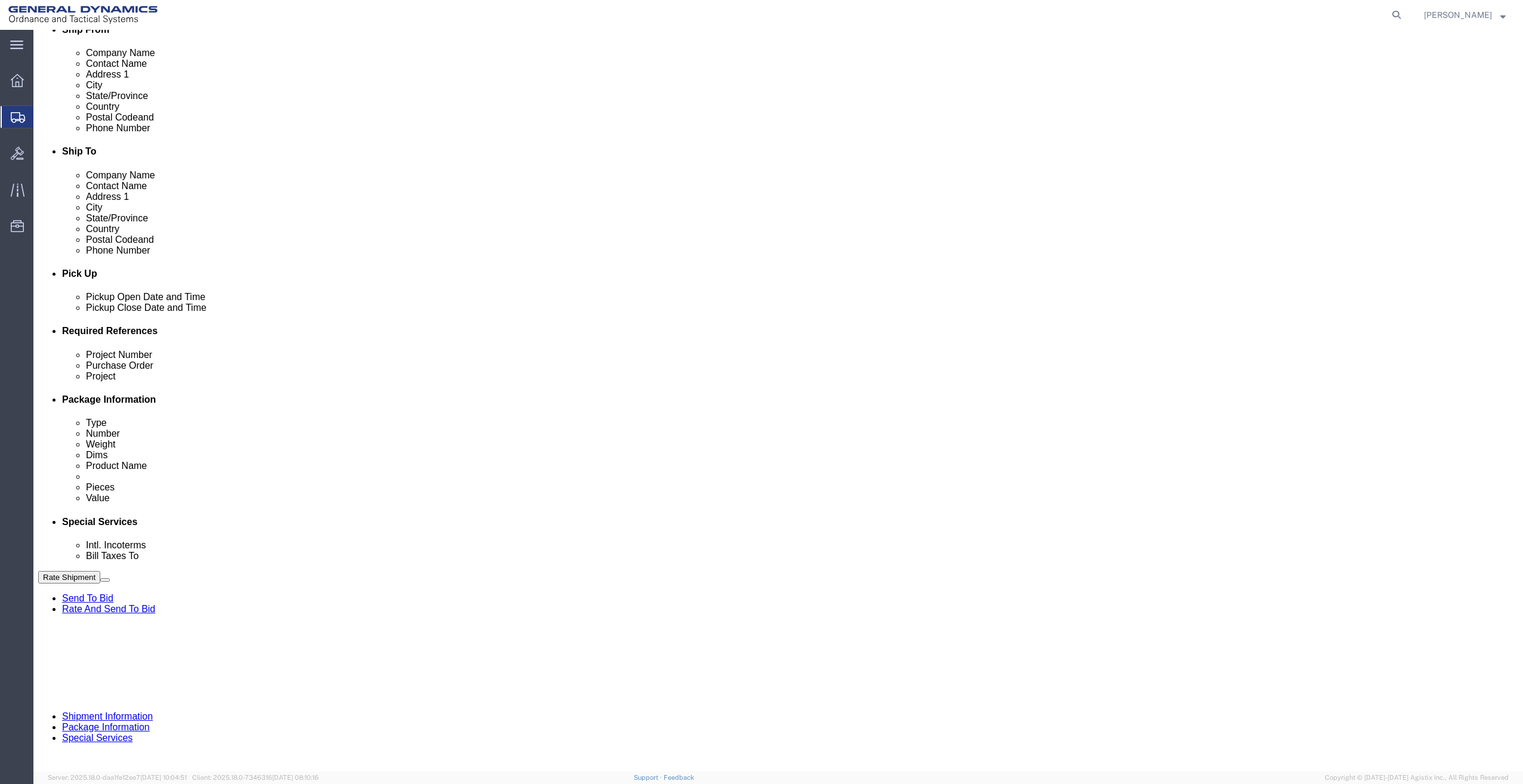
click select "Select [GEOGRAPHIC_DATA] [GEOGRAPHIC_DATA] [GEOGRAPHIC_DATA] [GEOGRAPHIC_DATA] …"
click select "Select DHL FedEx Express UPS"
select select "FedEx Express"
click select "Select DHL FedEx Express UPS"
click input "text"
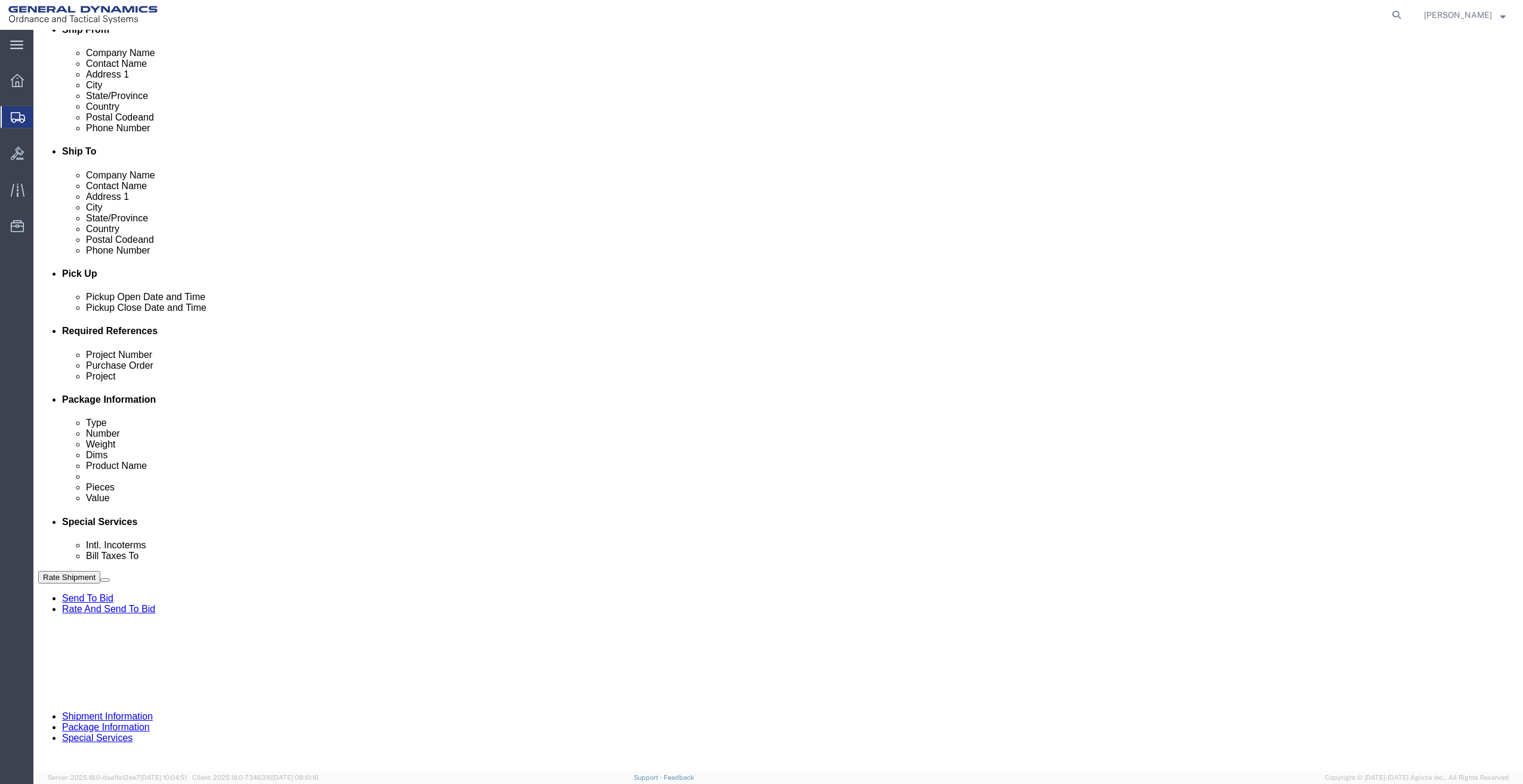
type input "201518662"
drag, startPoint x: 334, startPoint y: 598, endPoint x: 223, endPoint y: 610, distance: 111.6
click div "Company Name General Dynamics OTS % Data2Logistics Address 1 [STREET_ADDRESS] C…"
type input "PO BOX 51050"
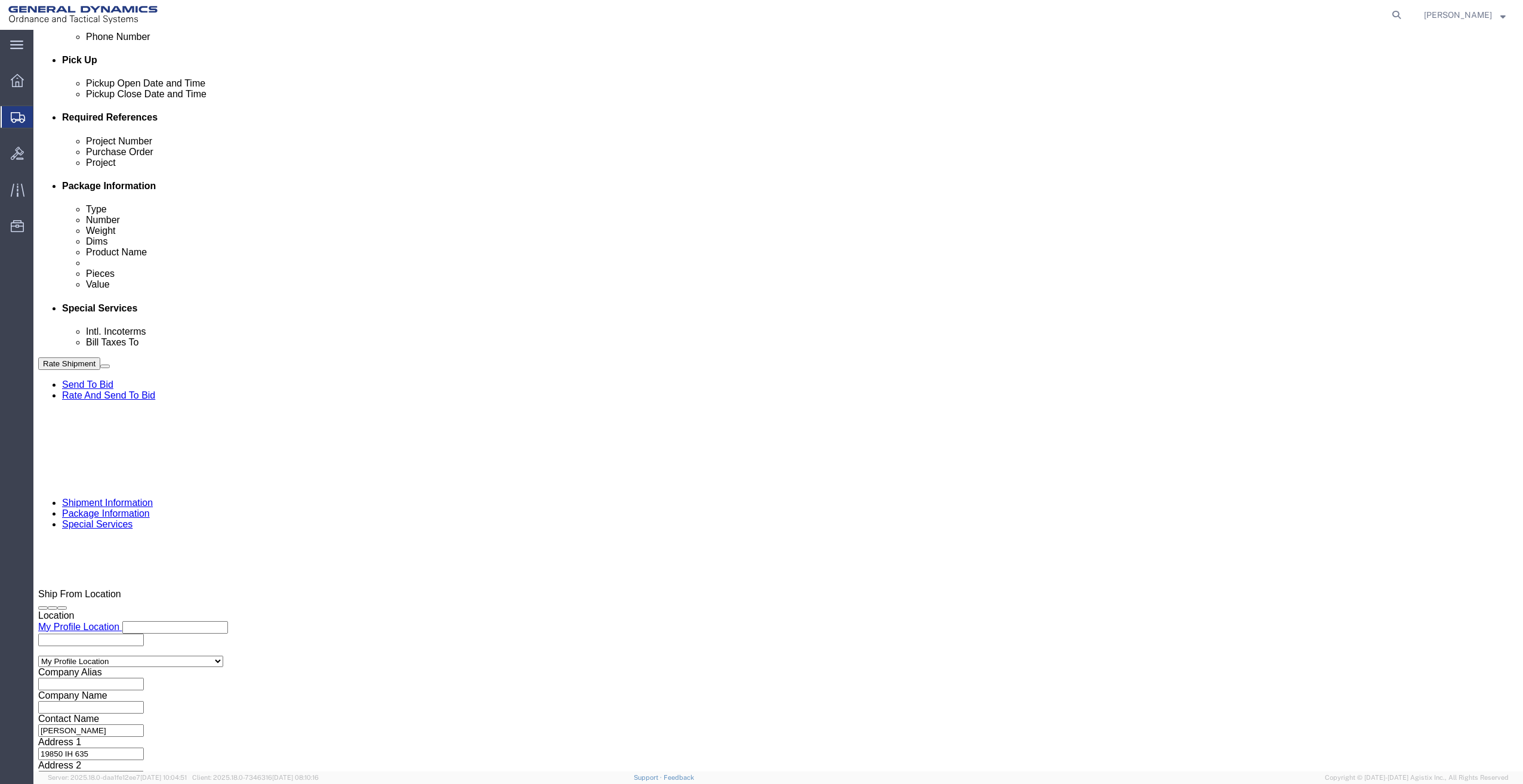
scroll to position [537, 0]
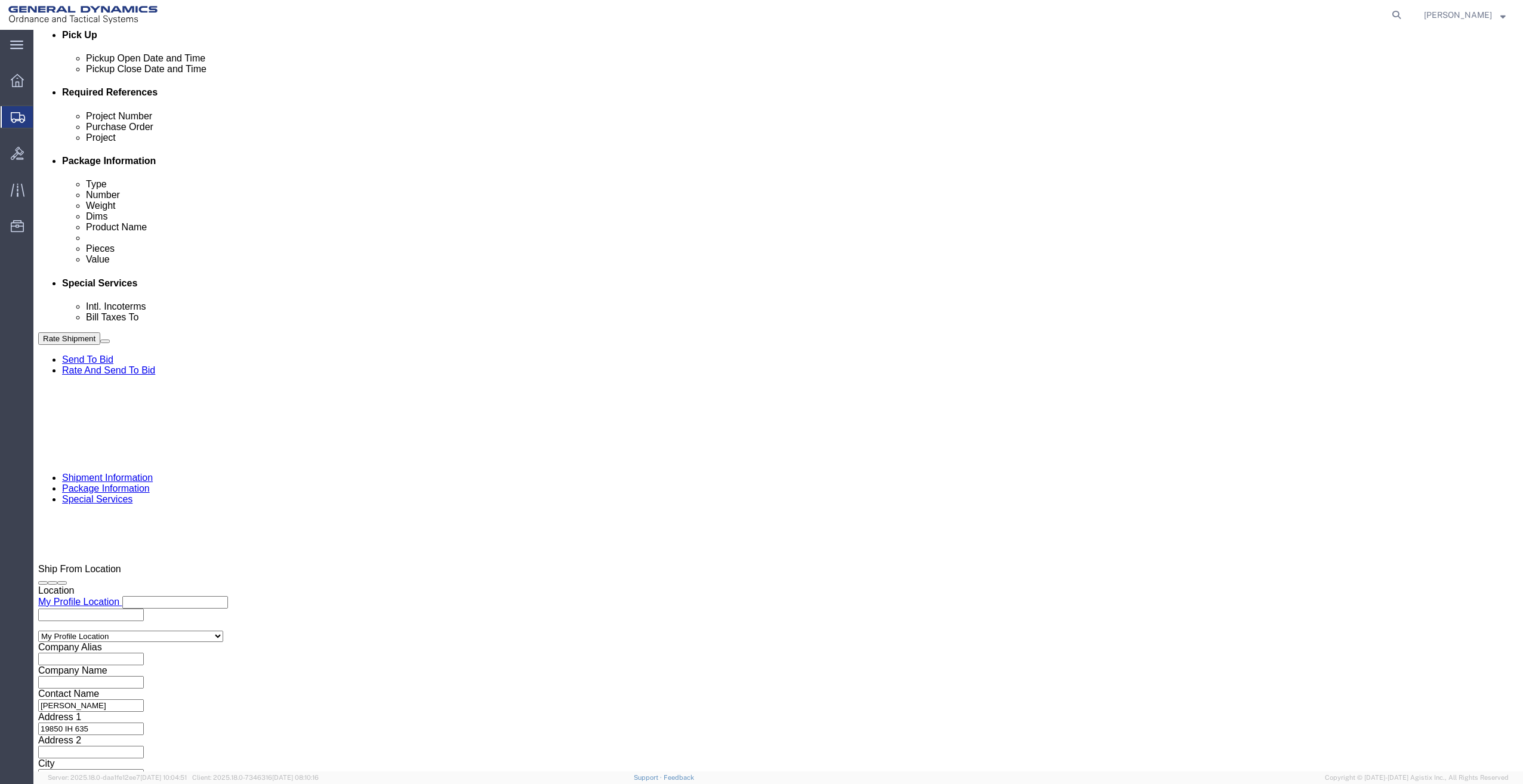
click button "Rate Shipment"
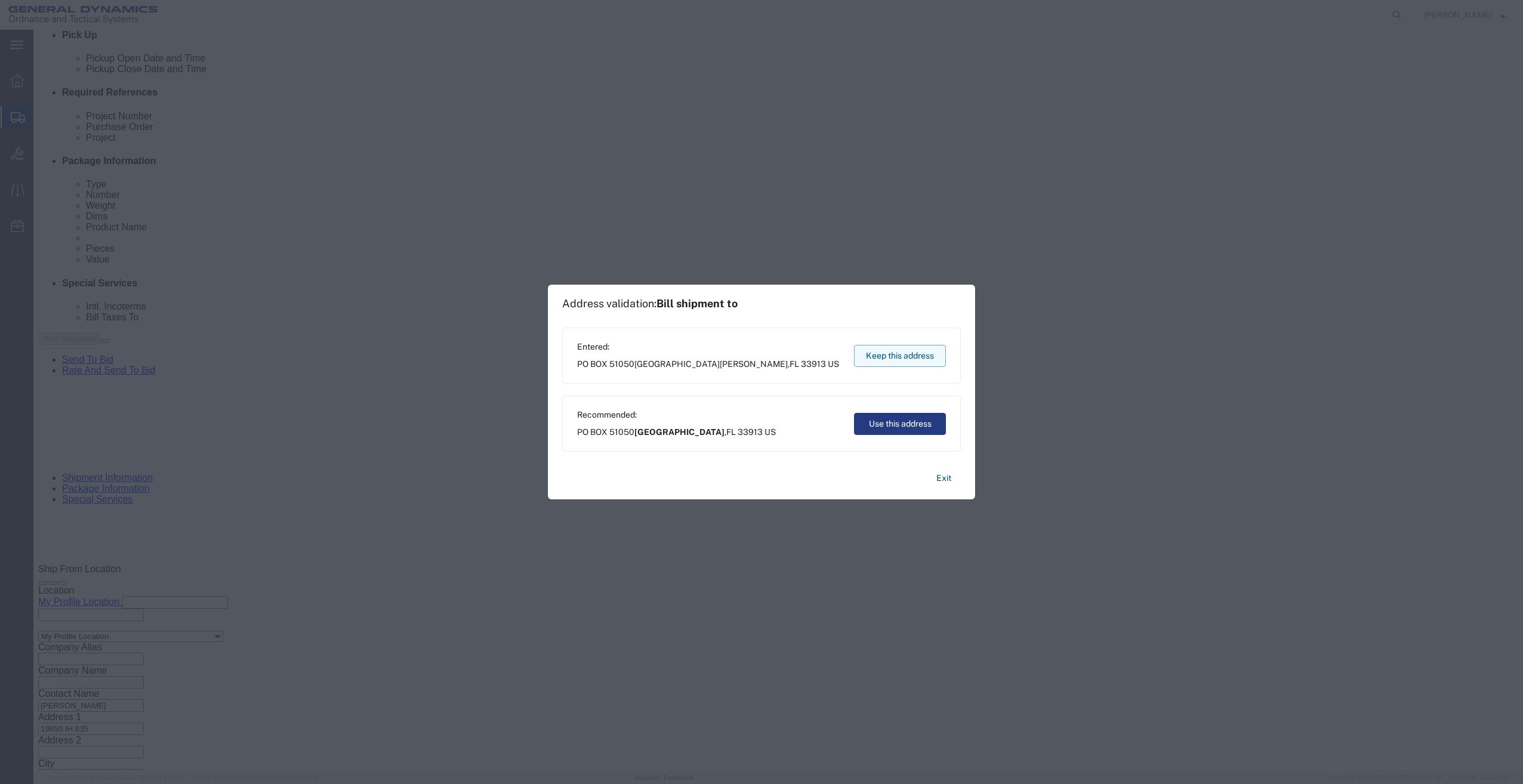
click at [889, 351] on button "Keep this address" at bounding box center [899, 356] width 92 height 22
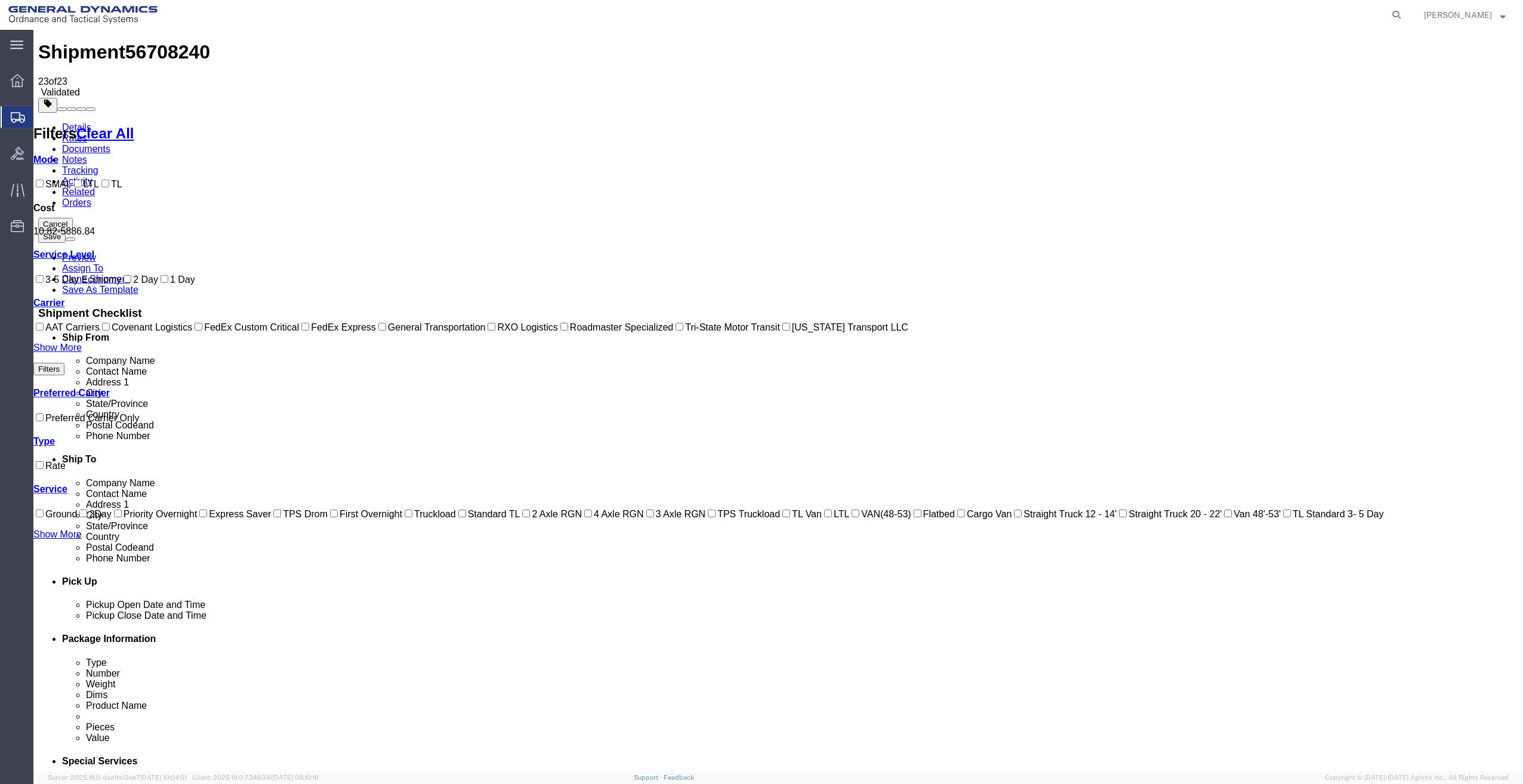
scroll to position [0, 0]
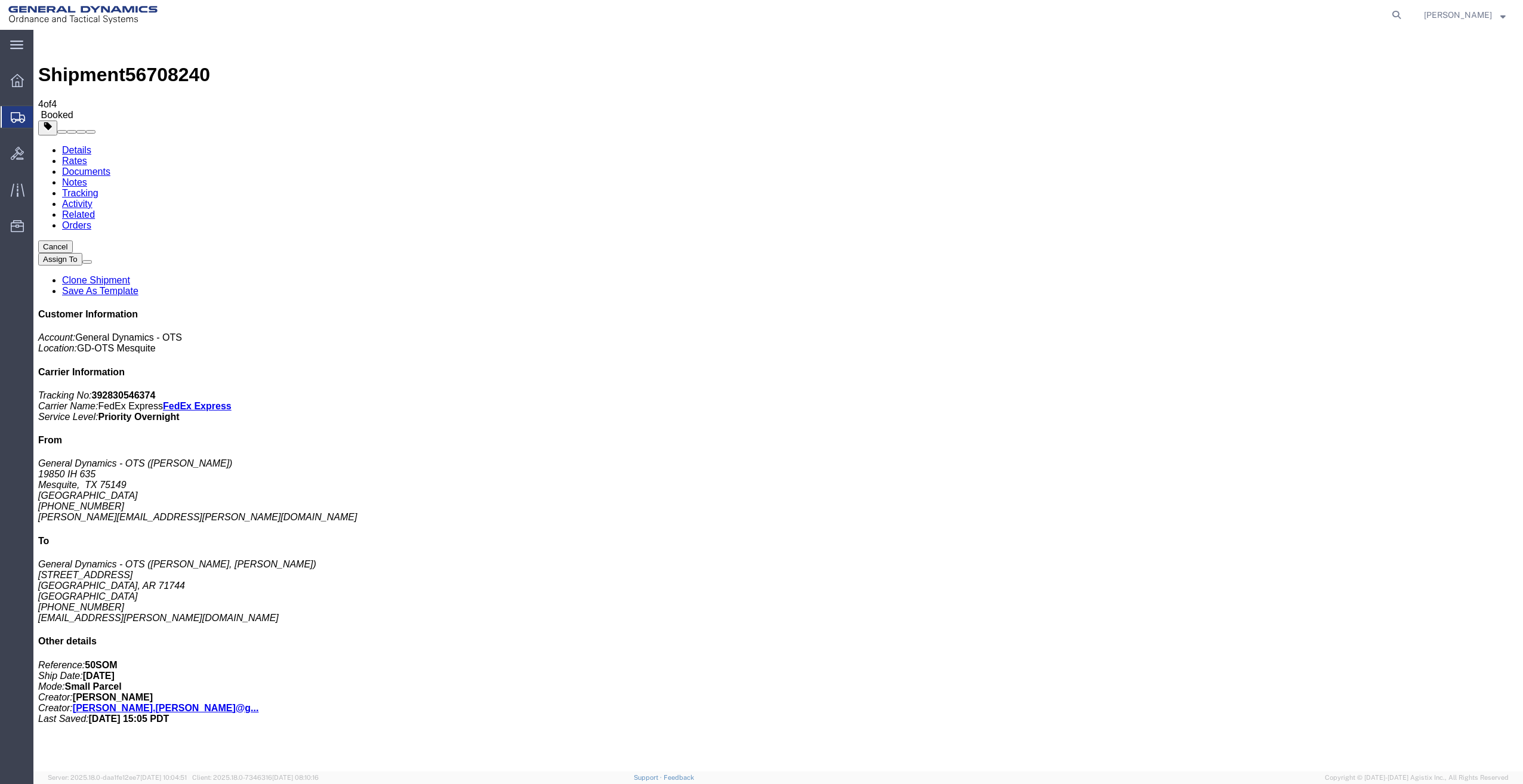
drag, startPoint x: 696, startPoint y: 236, endPoint x: 624, endPoint y: 210, distance: 76.6
click at [66, 145] on link "Details" at bounding box center [76, 150] width 29 height 10
click link "Schedule pickup request"
click link "Documents"
